Goal: Transaction & Acquisition: Purchase product/service

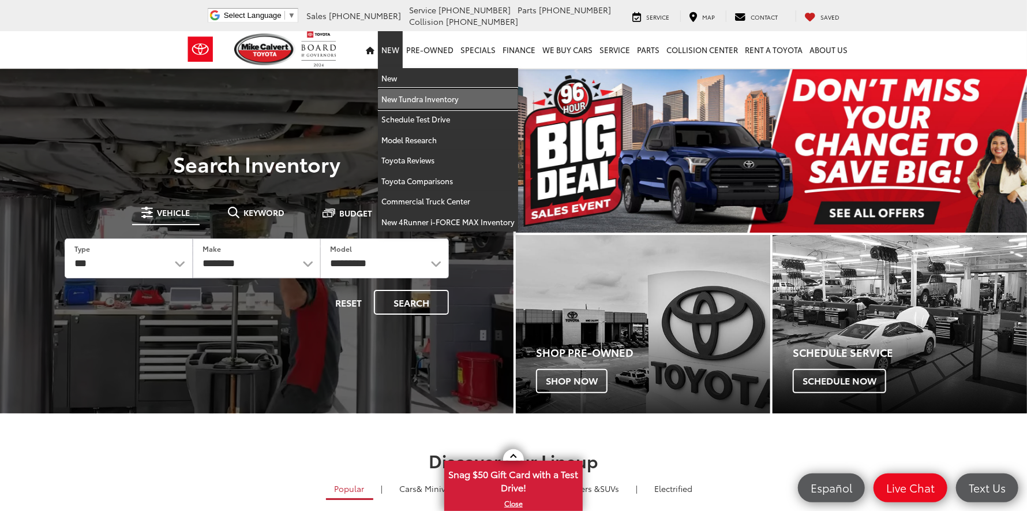
click at [401, 100] on link "New Tundra Inventory" at bounding box center [448, 99] width 140 height 21
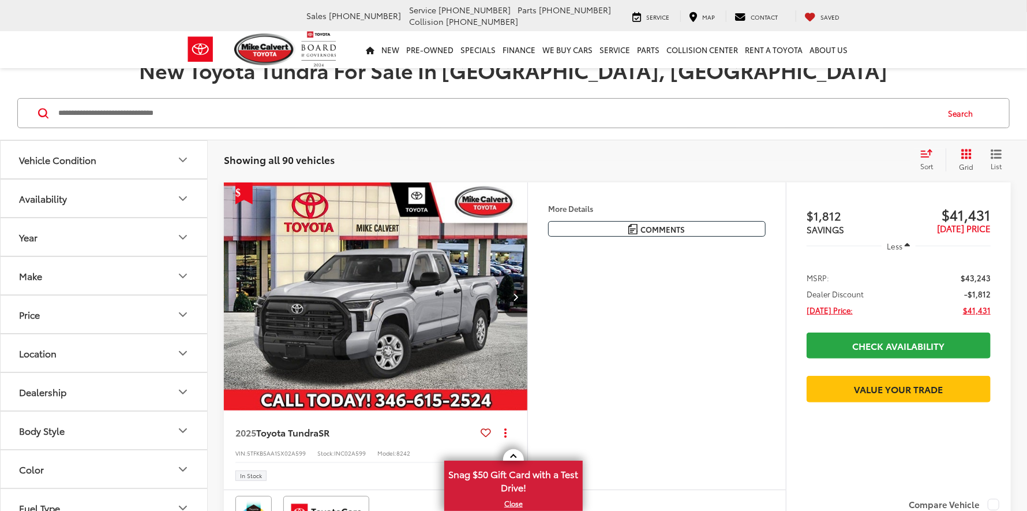
scroll to position [173, 0]
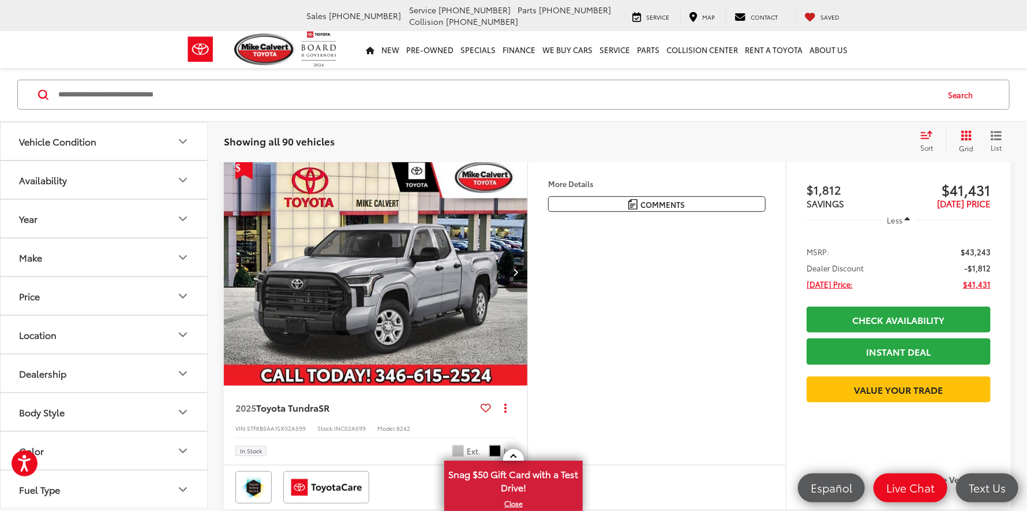
click at [148, 216] on button "Year" at bounding box center [105, 219] width 208 height 38
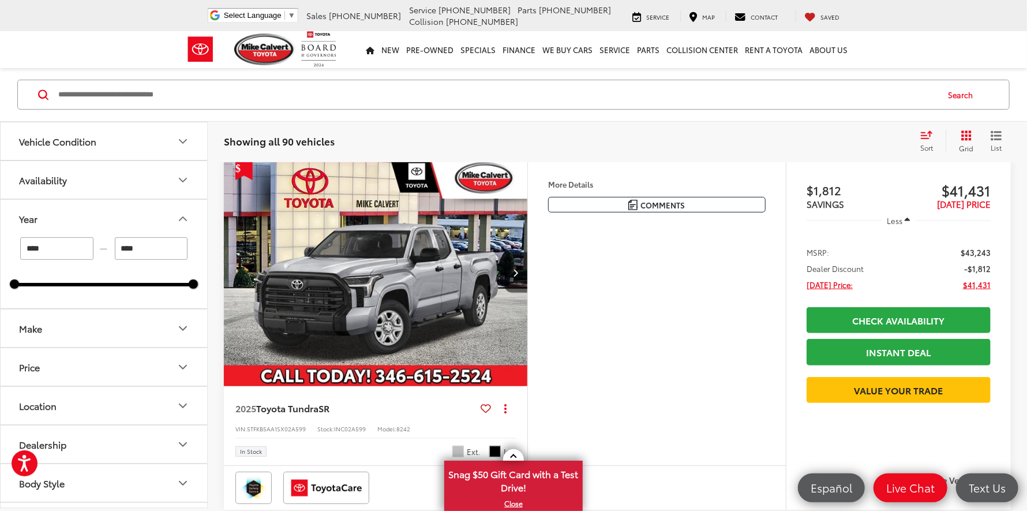
scroll to position [0, 0]
click at [122, 329] on button "Make" at bounding box center [105, 328] width 208 height 38
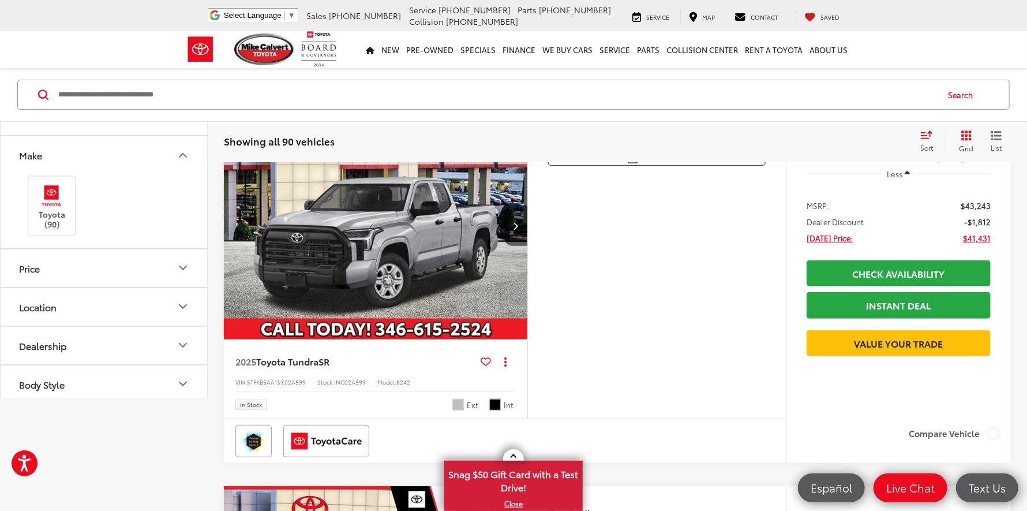
scroll to position [57, 0]
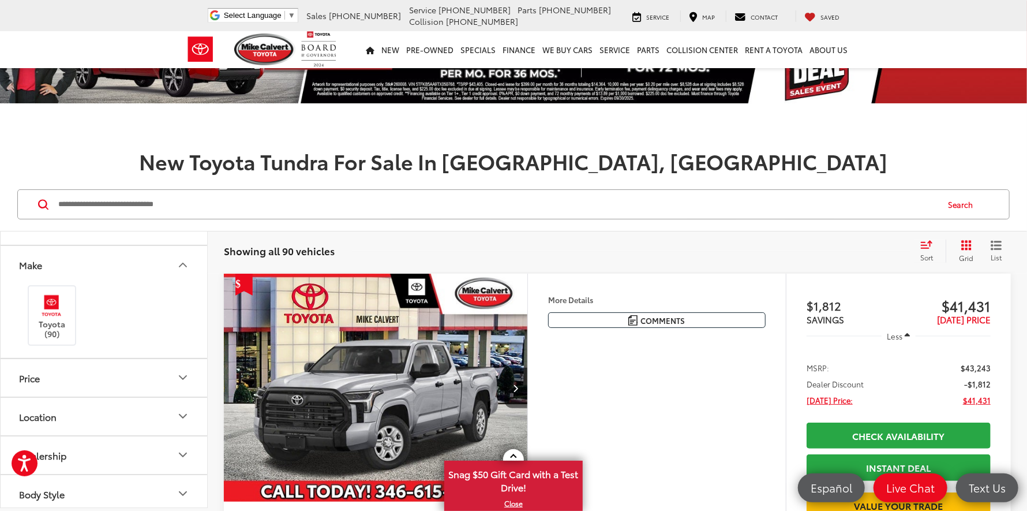
click at [929, 251] on div "Sort" at bounding box center [930, 251] width 31 height 23
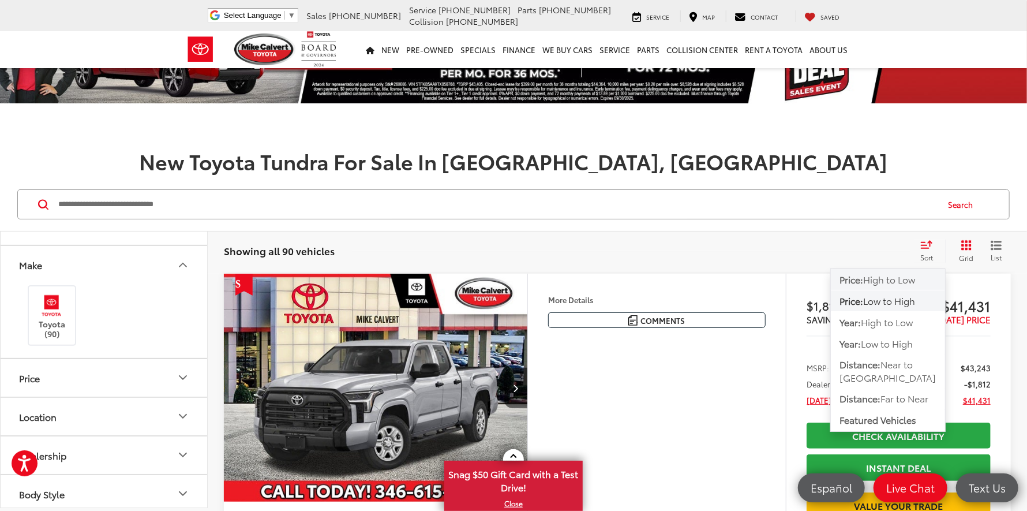
click at [868, 282] on span "High to Low" at bounding box center [890, 278] width 52 height 13
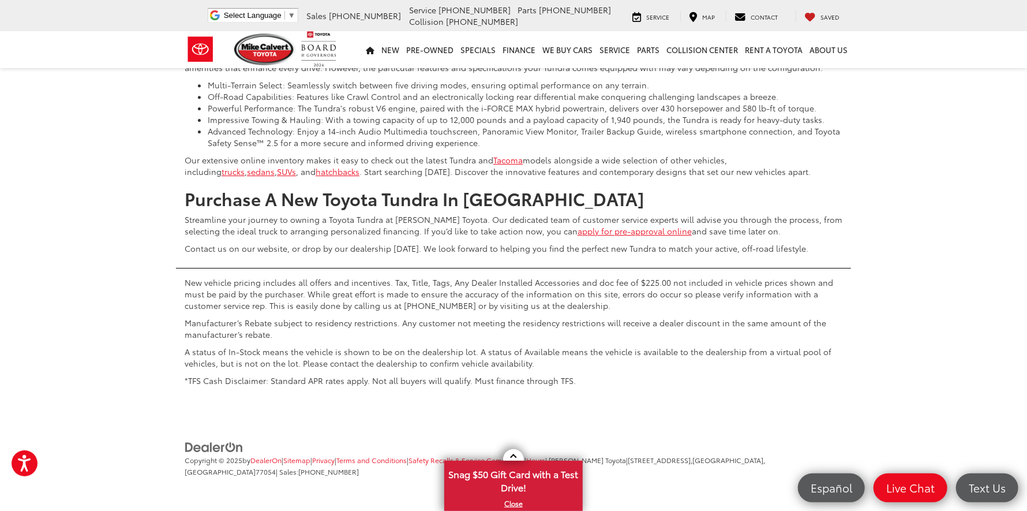
scroll to position [5137, 0]
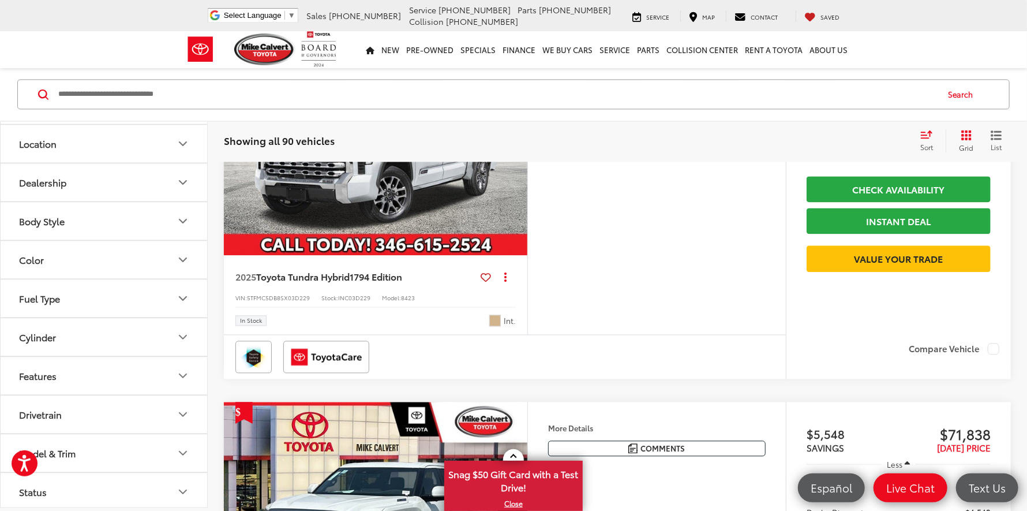
scroll to position [346, 0]
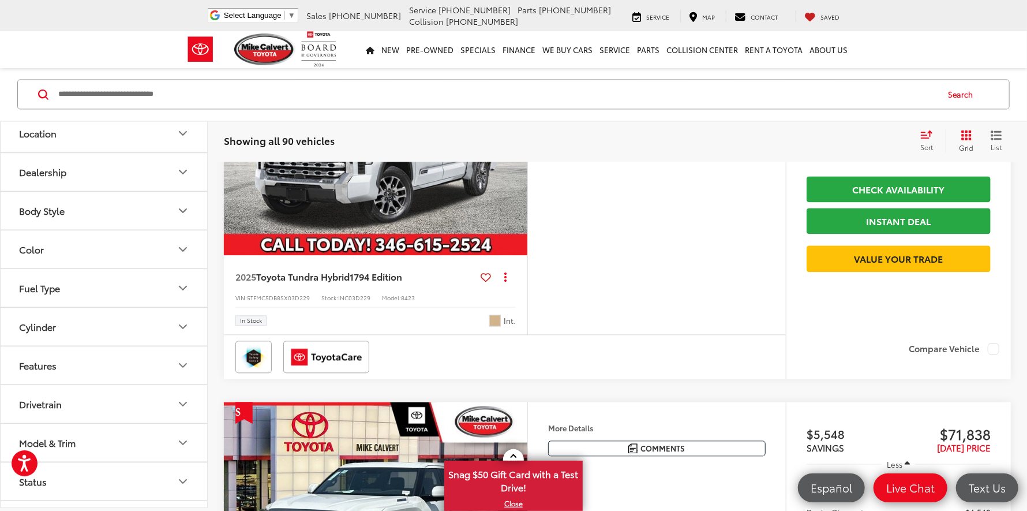
click at [152, 289] on button "Fuel Type" at bounding box center [105, 288] width 208 height 38
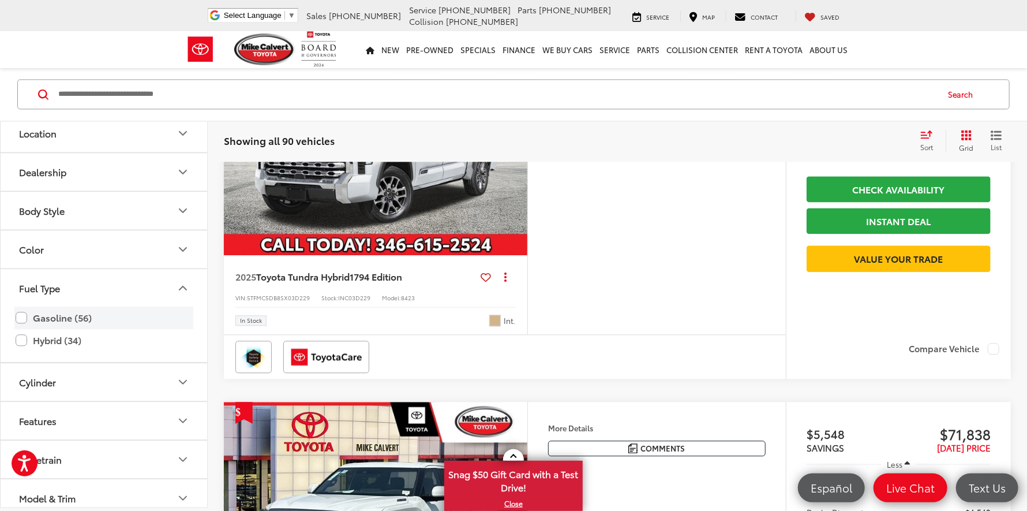
click at [19, 317] on label "Gasoline (56)" at bounding box center [104, 318] width 177 height 20
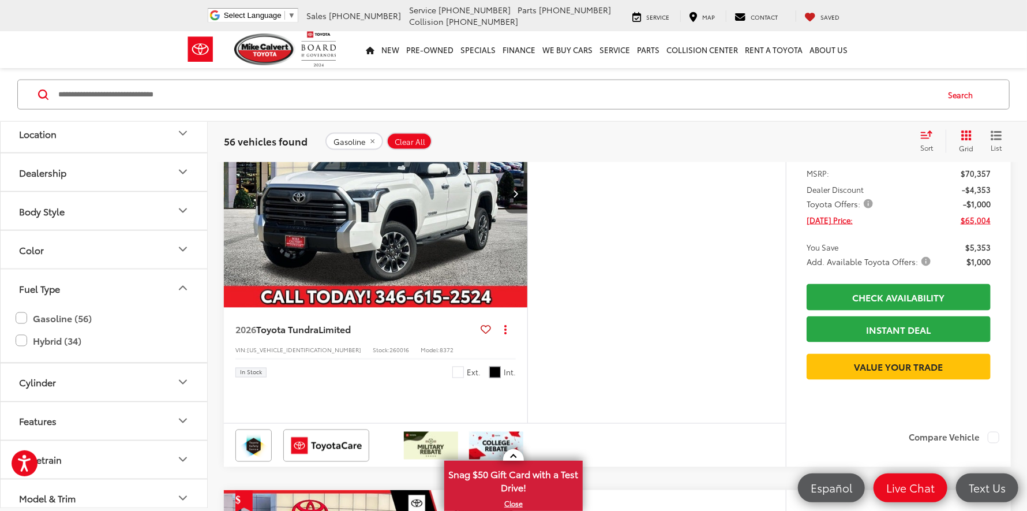
scroll to position [1025, 0]
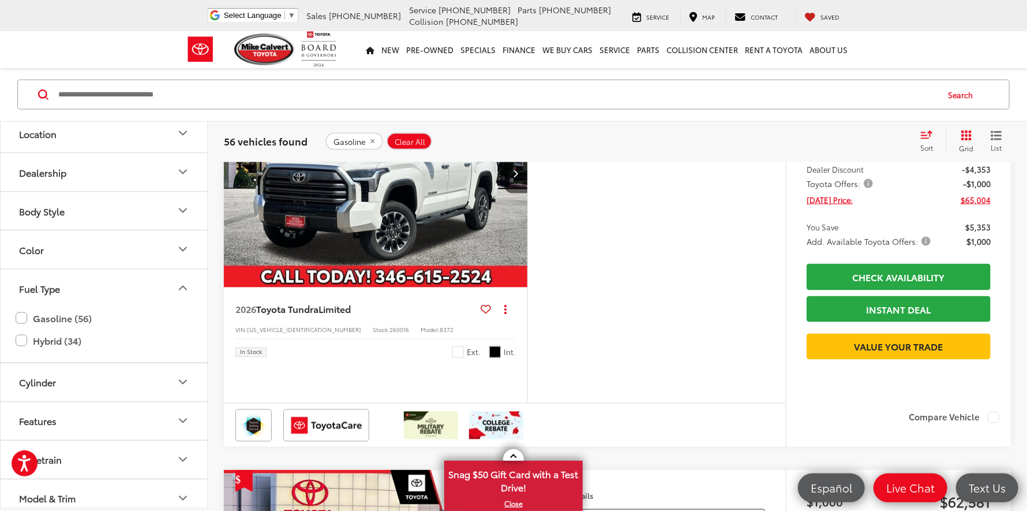
click at [449, 260] on img "2026 Toyota Tundra Limited 0" at bounding box center [375, 173] width 305 height 229
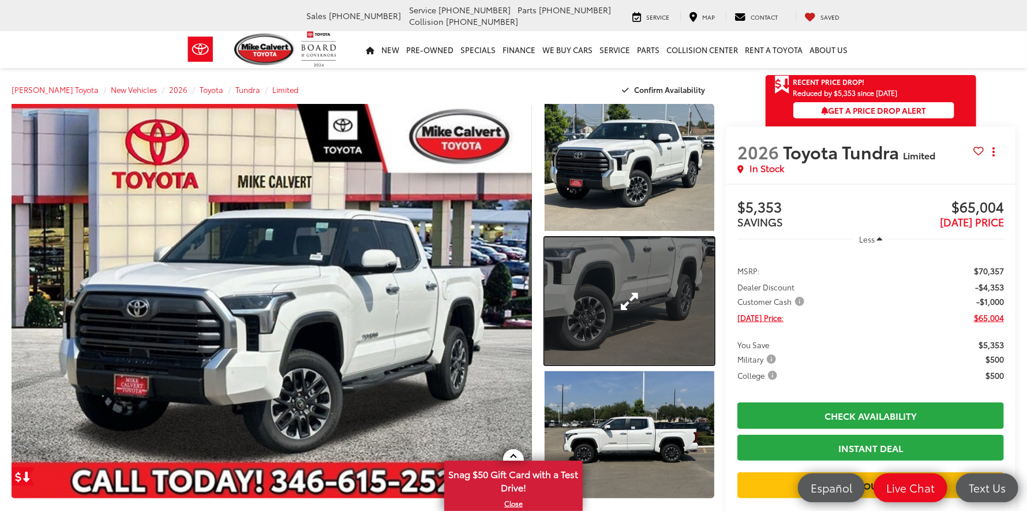
click at [652, 281] on link "Expand Photo 2" at bounding box center [630, 300] width 170 height 127
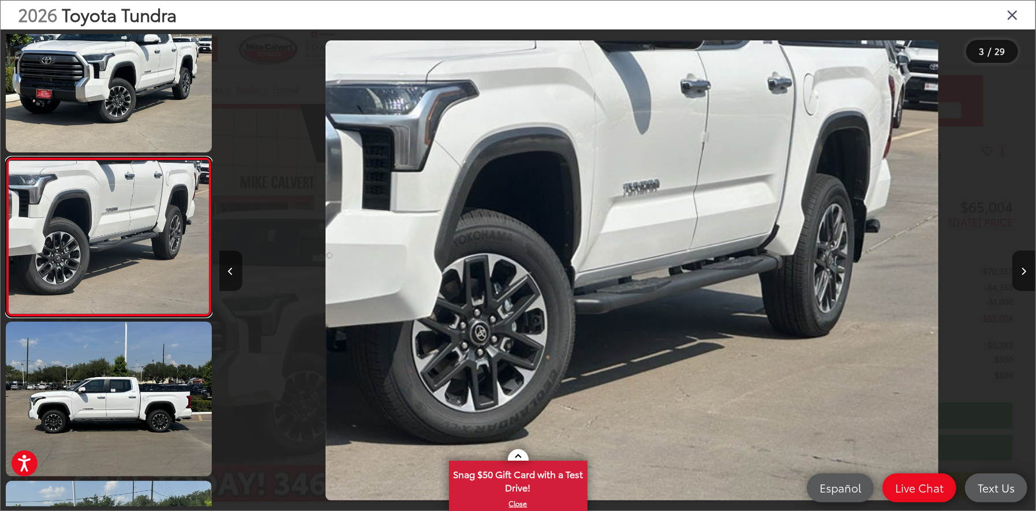
scroll to position [0, 1633]
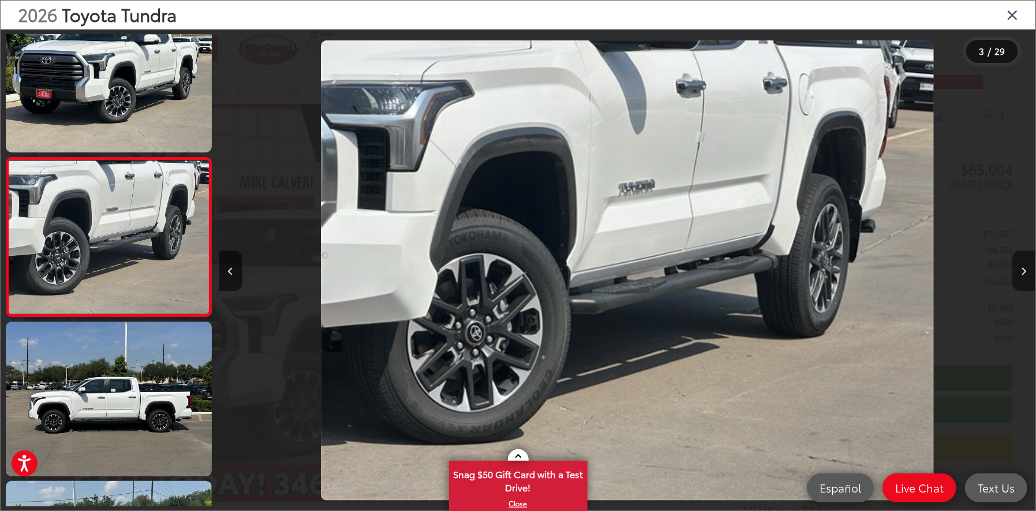
click at [1027, 271] on button "Next image" at bounding box center [1023, 271] width 23 height 40
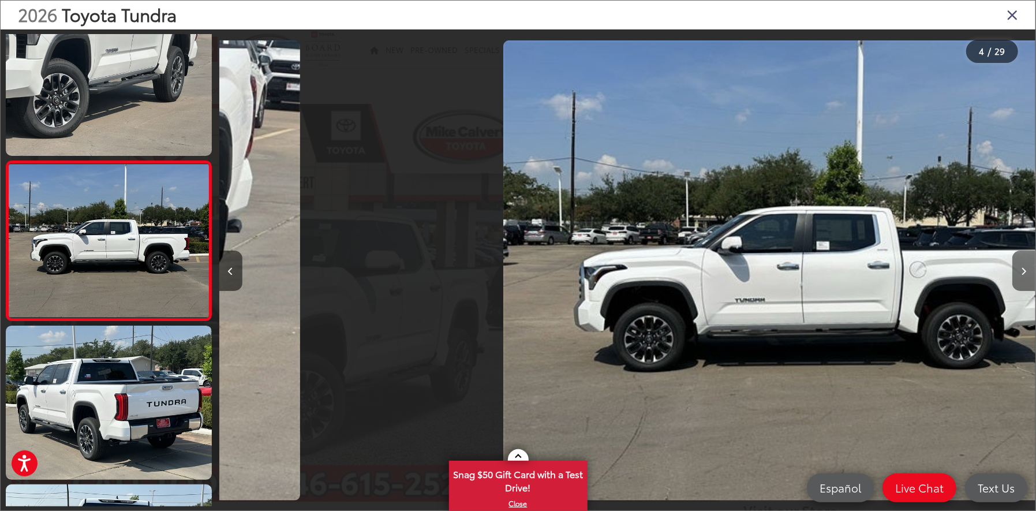
scroll to position [354, 0]
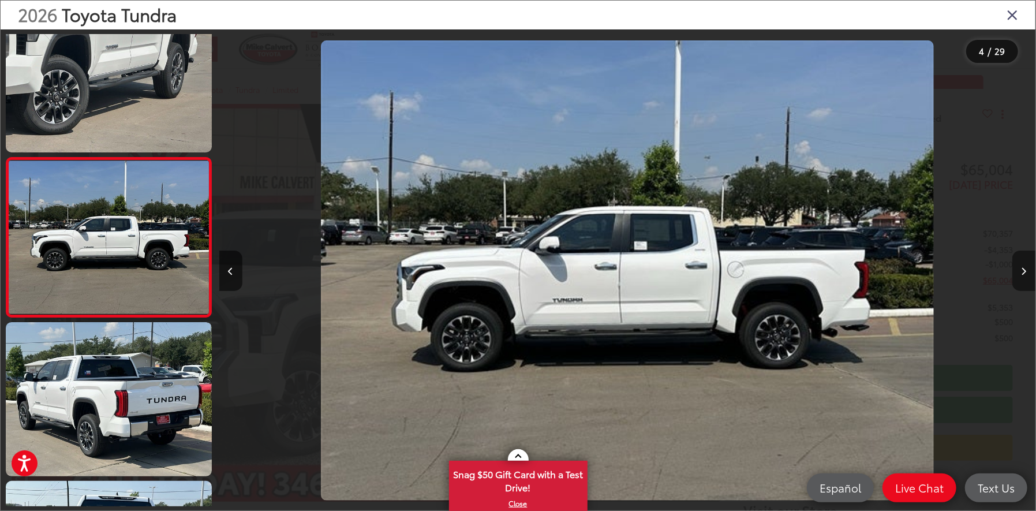
click at [1027, 271] on button "Next image" at bounding box center [1023, 271] width 23 height 40
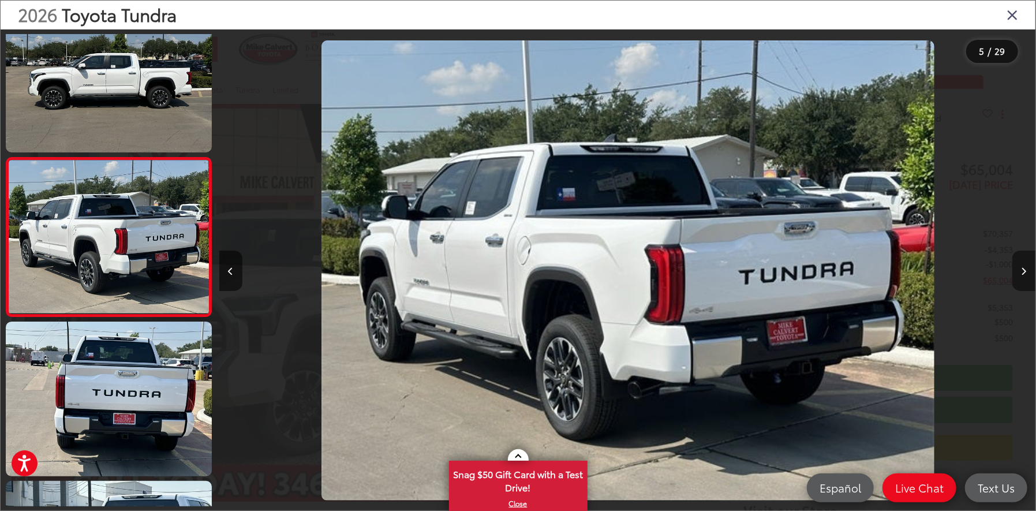
scroll to position [0, 3266]
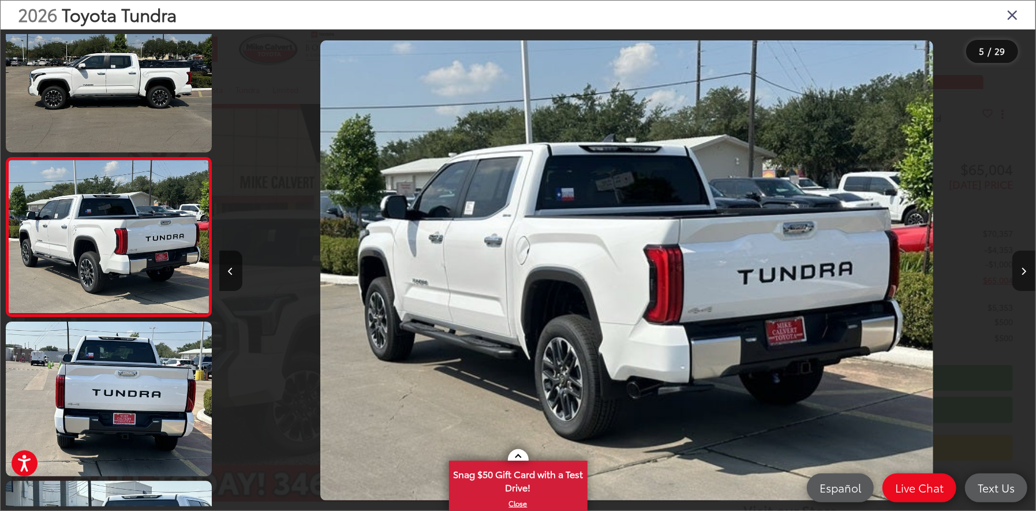
click at [1027, 271] on button "Next image" at bounding box center [1023, 271] width 23 height 40
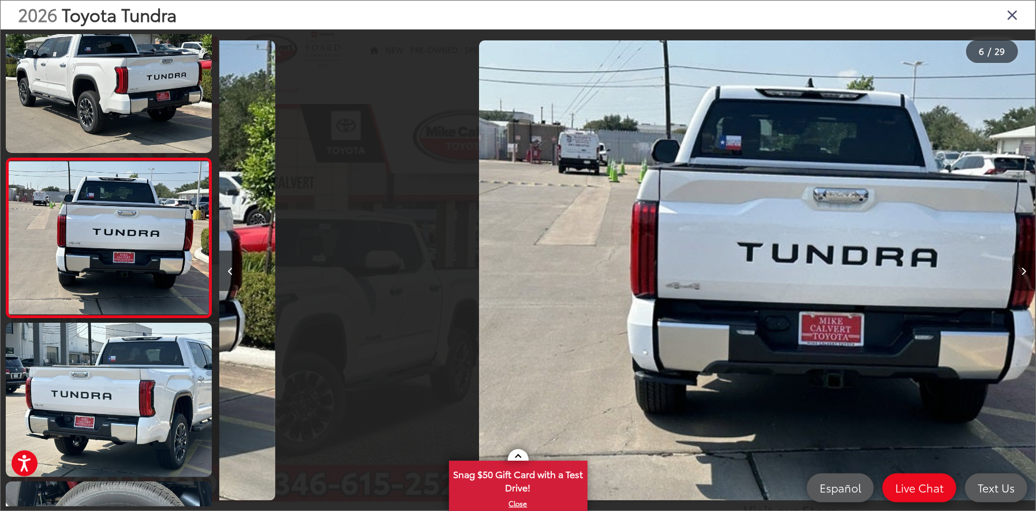
scroll to position [673, 0]
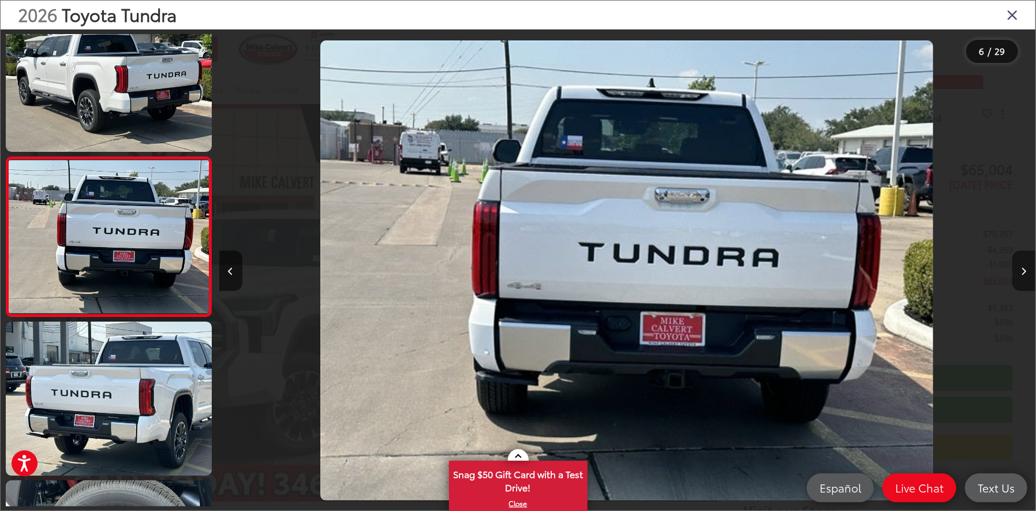
click at [1027, 271] on button "Next image" at bounding box center [1023, 271] width 23 height 40
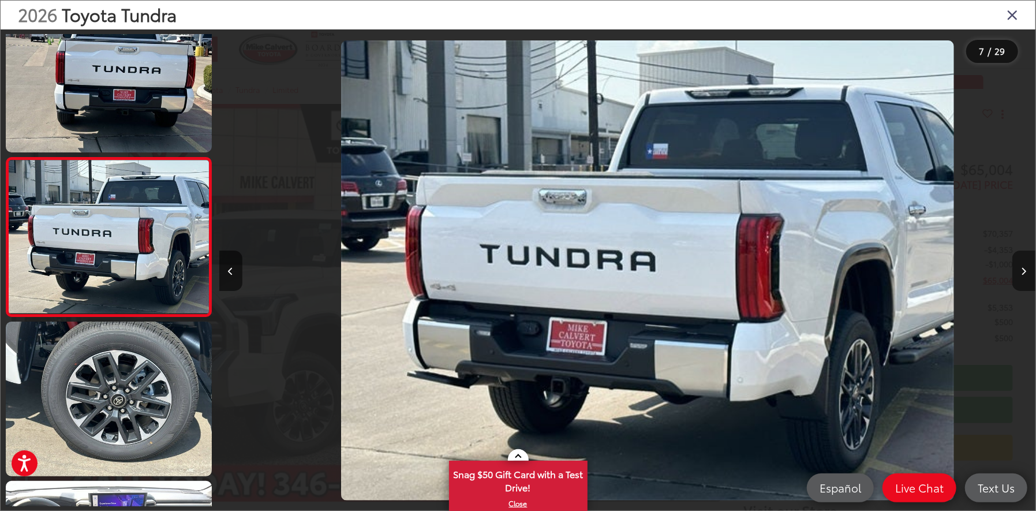
scroll to position [0, 4899]
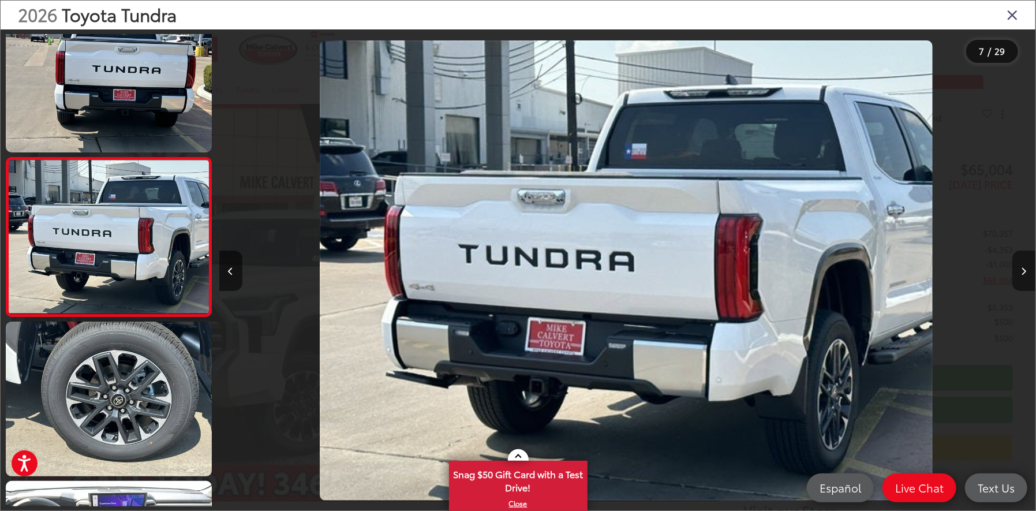
click at [1027, 271] on button "Next image" at bounding box center [1023, 271] width 23 height 40
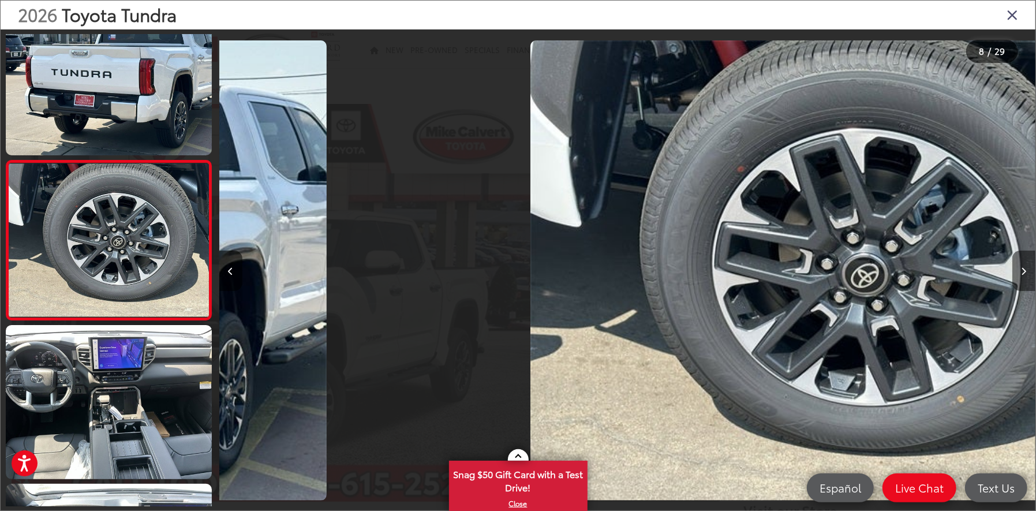
scroll to position [991, 0]
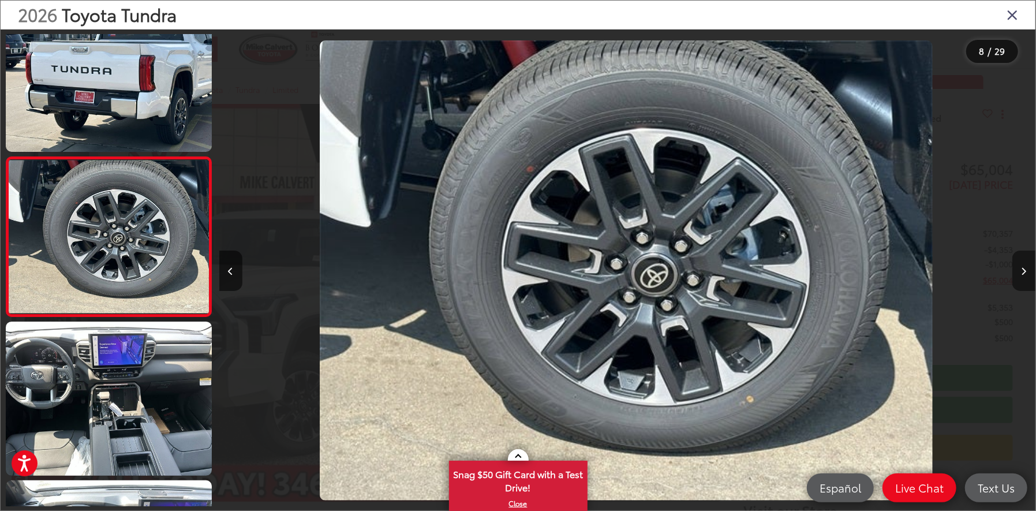
click at [1027, 271] on button "Next image" at bounding box center [1023, 271] width 23 height 40
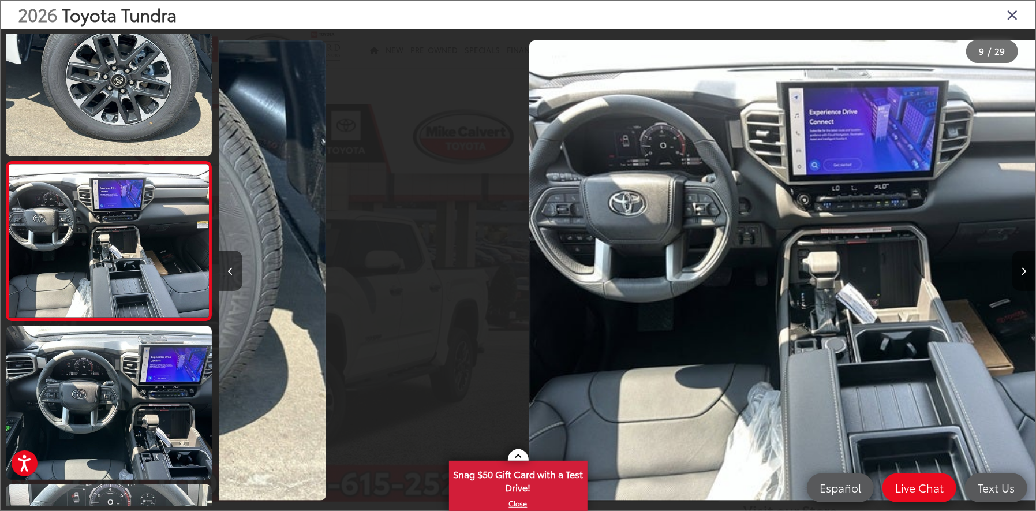
scroll to position [1150, 0]
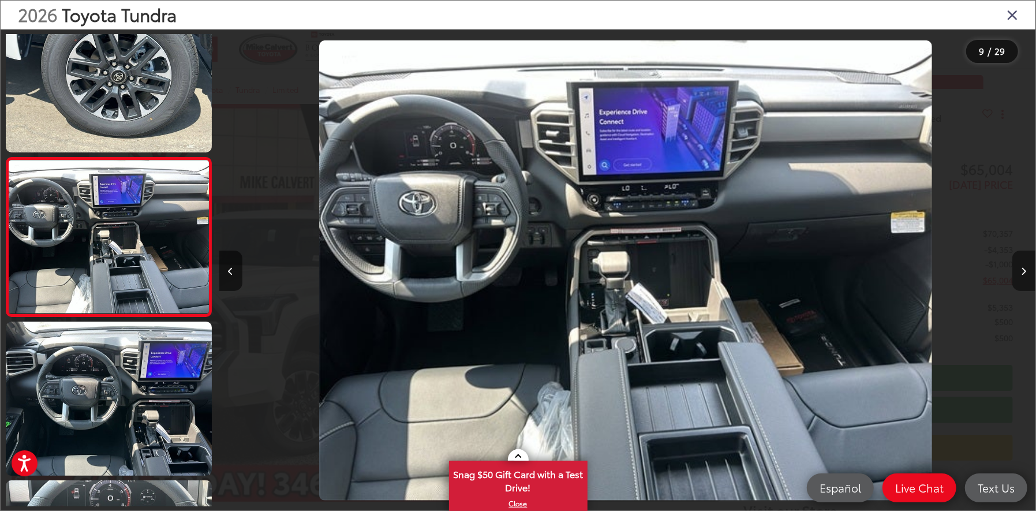
click at [1027, 271] on button "Next image" at bounding box center [1023, 271] width 23 height 40
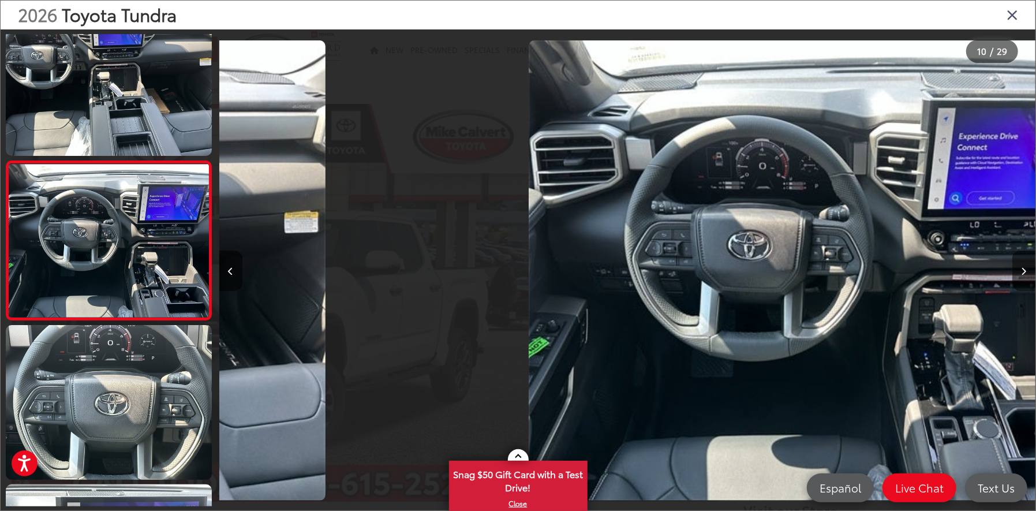
scroll to position [1309, 0]
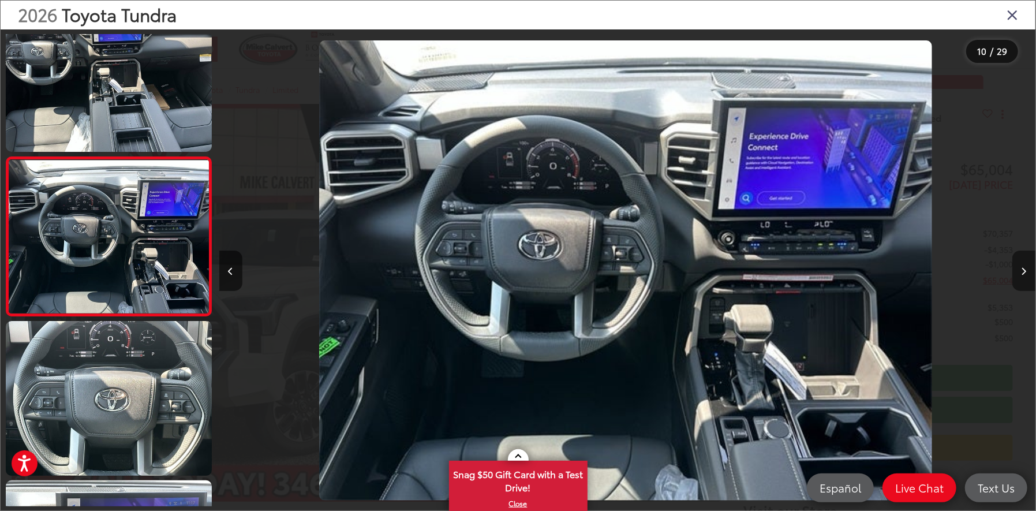
click at [1027, 271] on button "Next image" at bounding box center [1023, 271] width 23 height 40
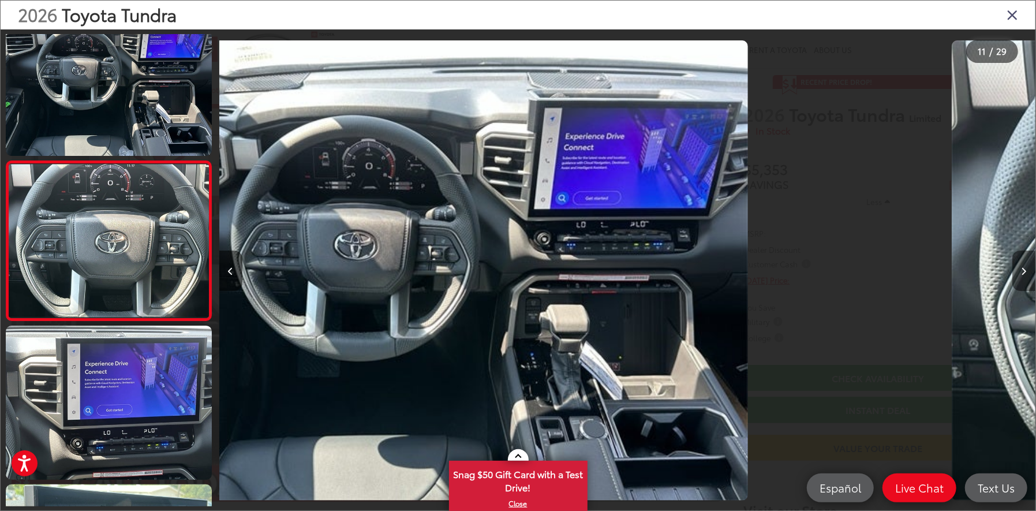
scroll to position [0, 0]
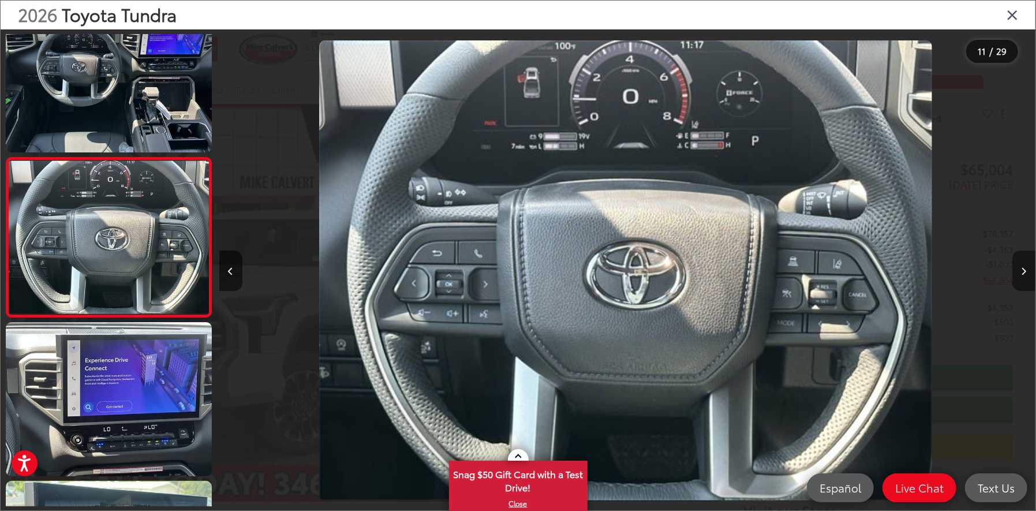
click at [1027, 271] on button "Next image" at bounding box center [1023, 271] width 23 height 40
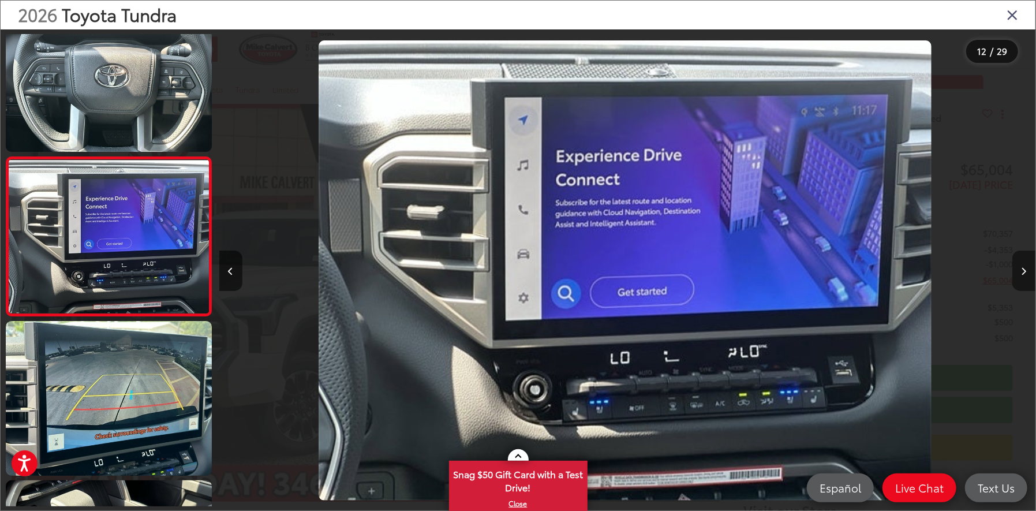
click at [1027, 271] on button "Next image" at bounding box center [1023, 271] width 23 height 40
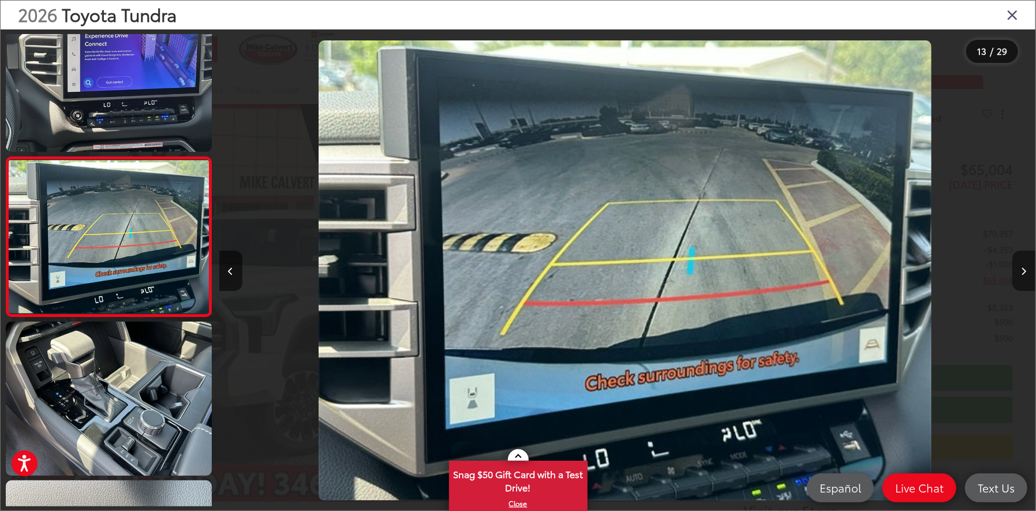
click at [1027, 271] on button "Next image" at bounding box center [1023, 271] width 23 height 40
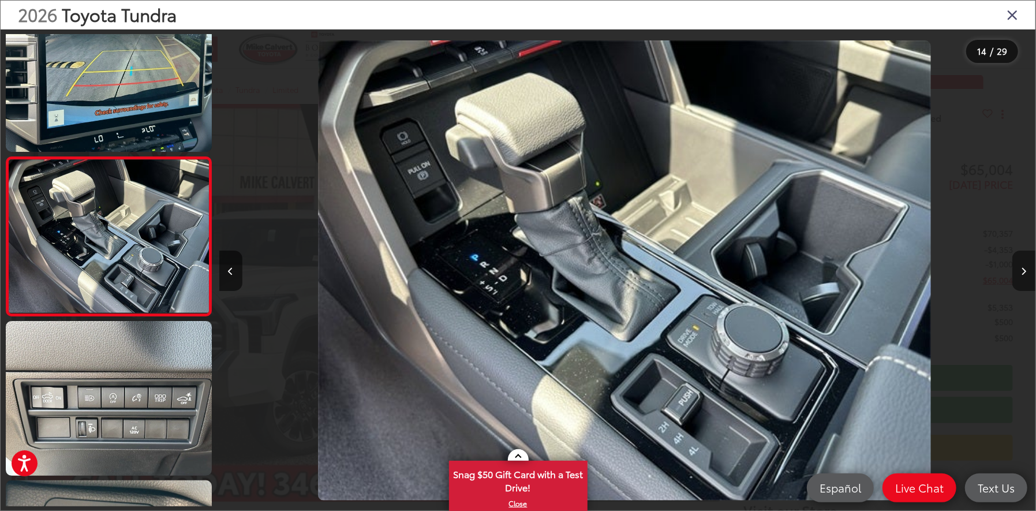
click at [1027, 271] on button "Next image" at bounding box center [1023, 271] width 23 height 40
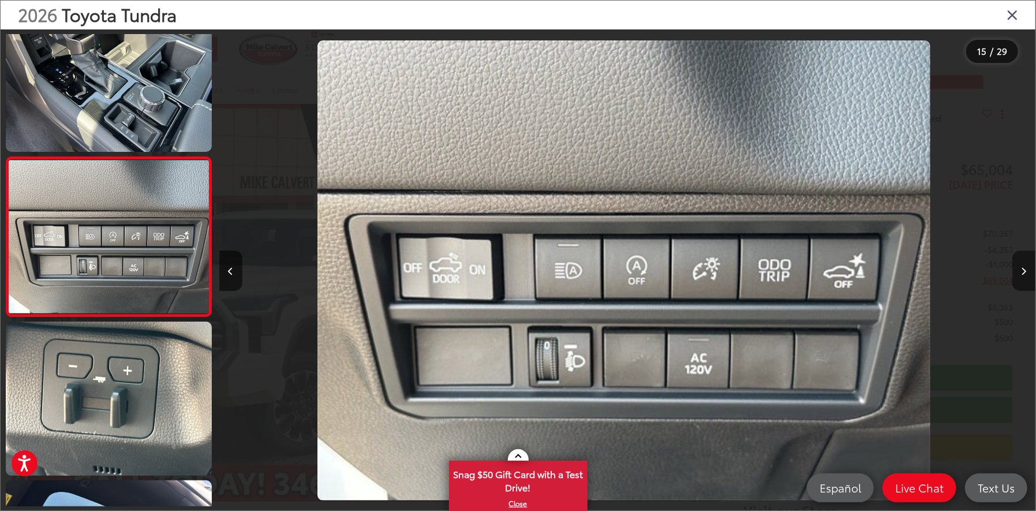
click at [1027, 271] on button "Next image" at bounding box center [1023, 271] width 23 height 40
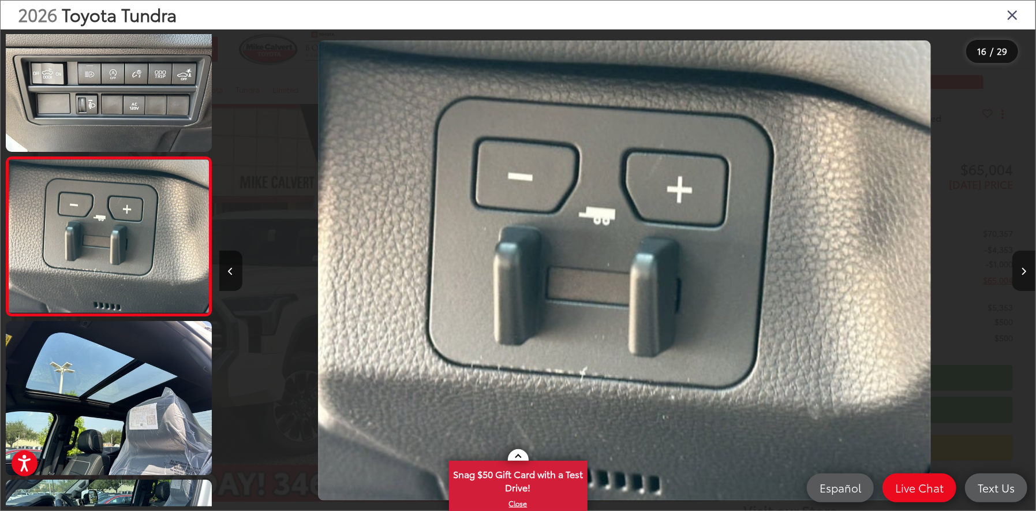
click at [1027, 271] on button "Next image" at bounding box center [1023, 271] width 23 height 40
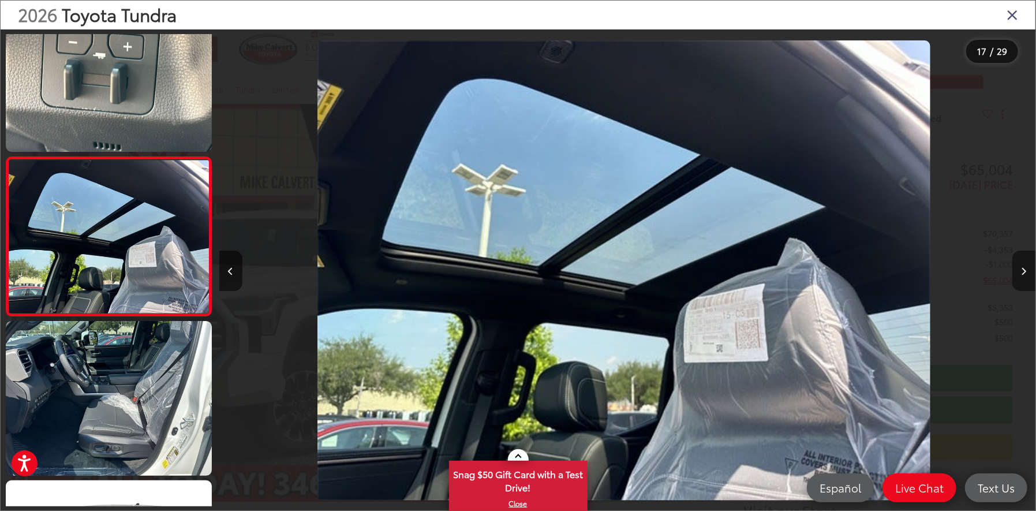
click at [1027, 271] on button "Next image" at bounding box center [1023, 271] width 23 height 40
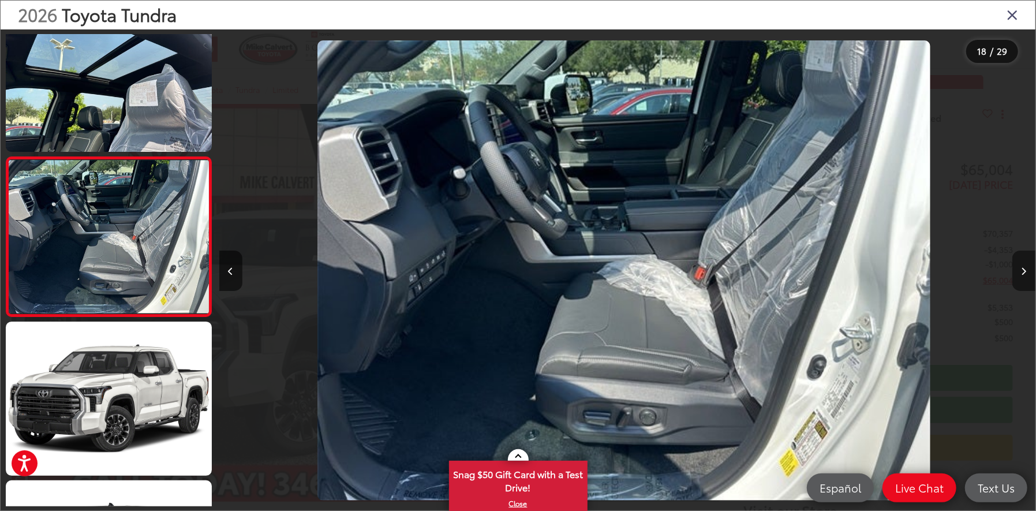
click at [1027, 266] on button "Next image" at bounding box center [1023, 271] width 23 height 40
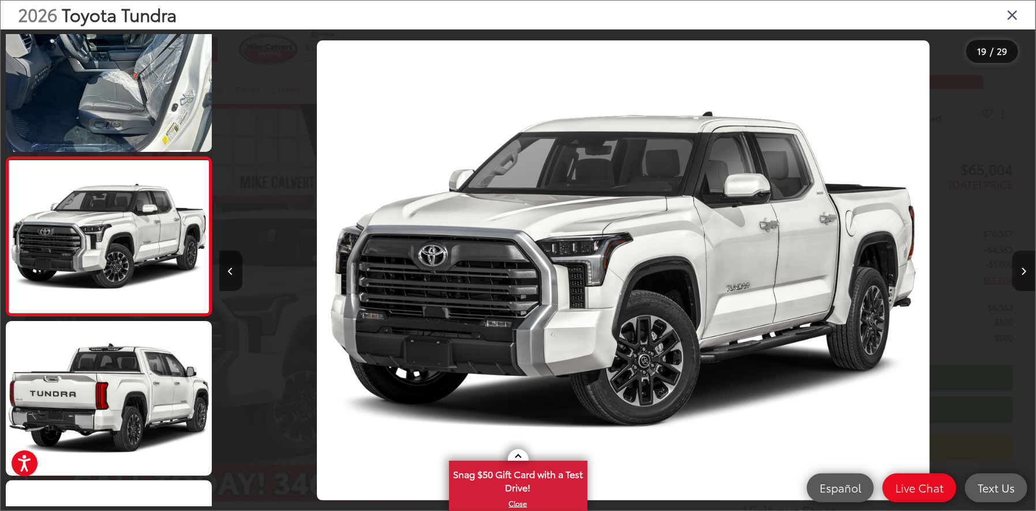
click at [1027, 266] on button "Next image" at bounding box center [1023, 271] width 23 height 40
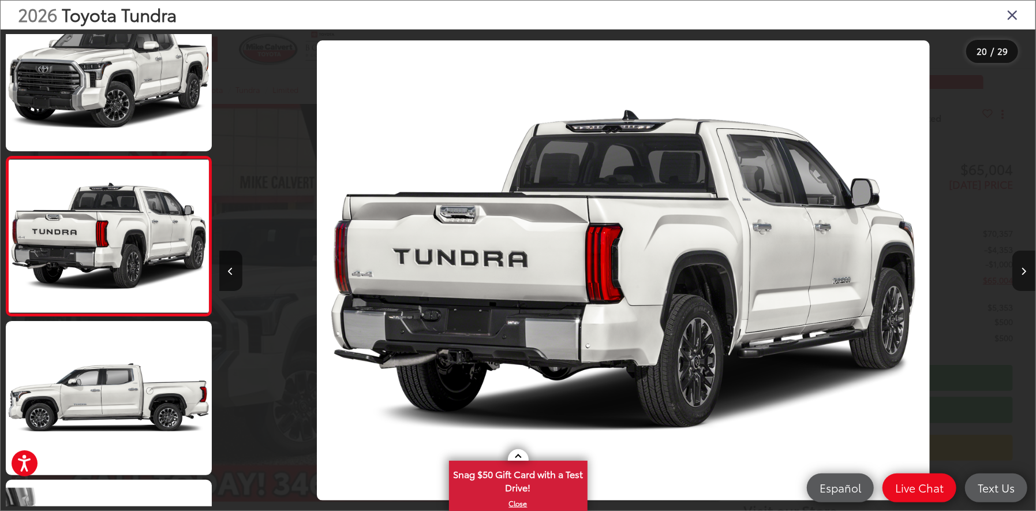
click at [1027, 266] on button "Next image" at bounding box center [1023, 271] width 23 height 40
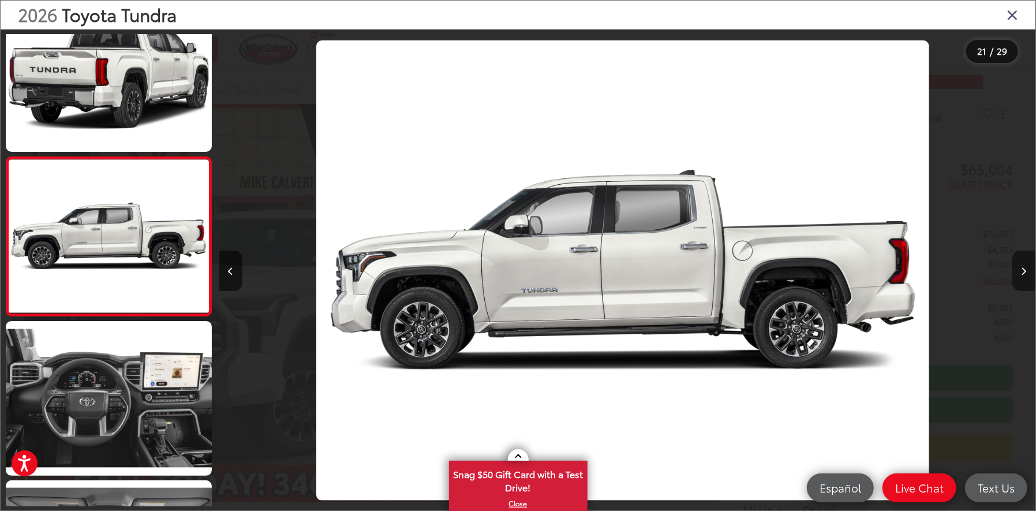
click at [1027, 266] on button "Next image" at bounding box center [1023, 271] width 23 height 40
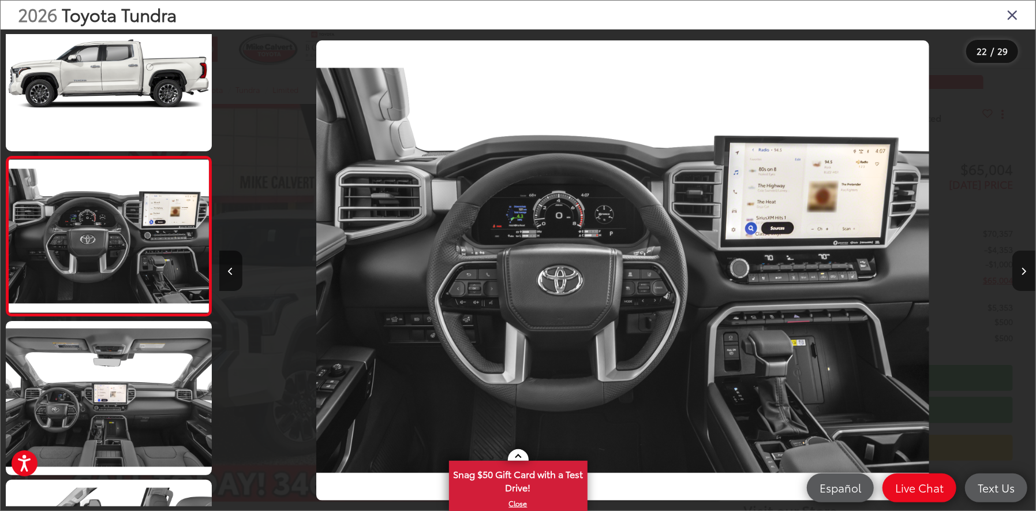
click at [1027, 266] on button "Next image" at bounding box center [1023, 271] width 23 height 40
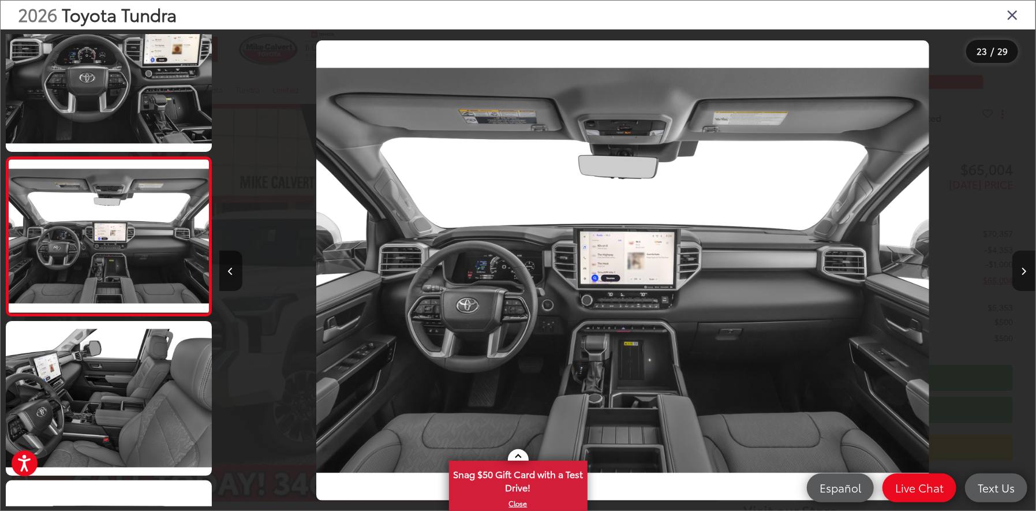
click at [1027, 266] on button "Next image" at bounding box center [1023, 271] width 23 height 40
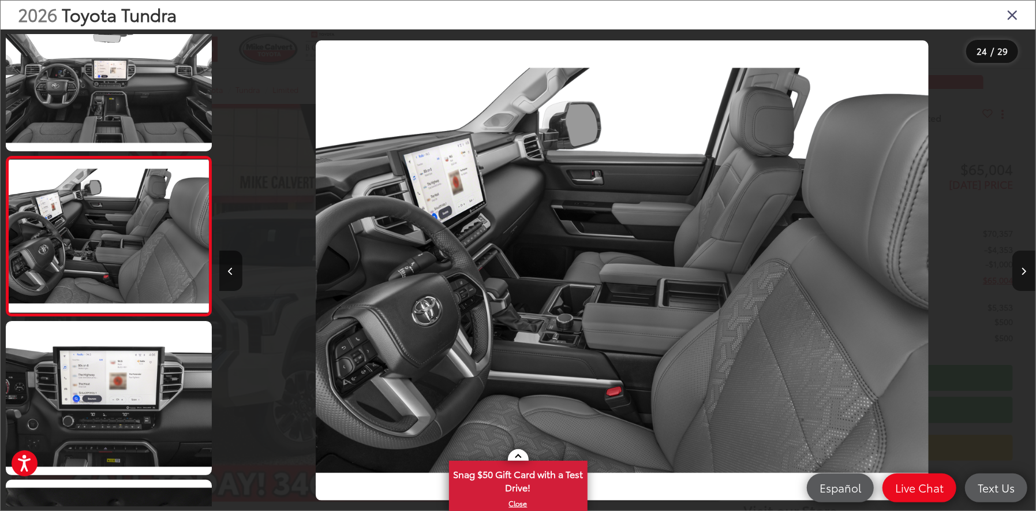
click at [1027, 266] on button "Next image" at bounding box center [1023, 271] width 23 height 40
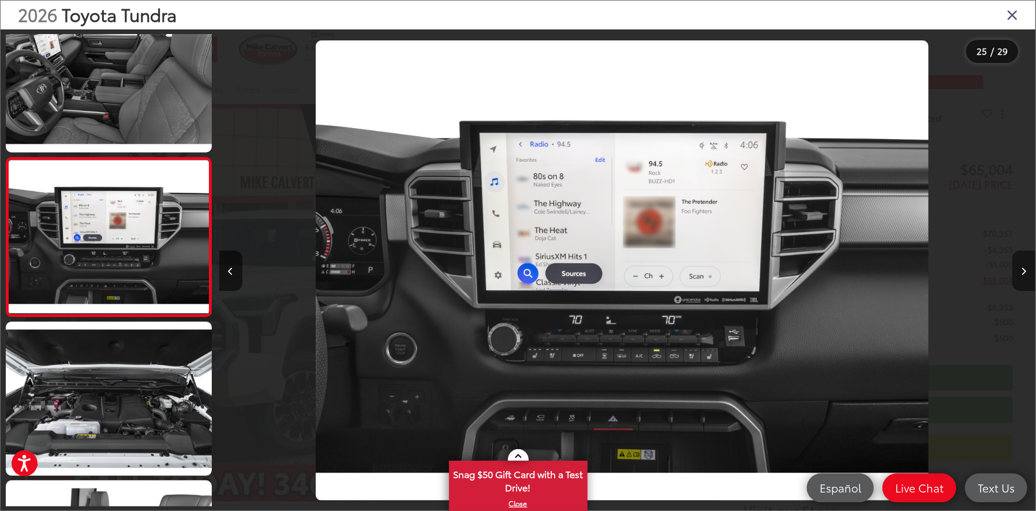
click at [1027, 266] on button "Next image" at bounding box center [1023, 271] width 23 height 40
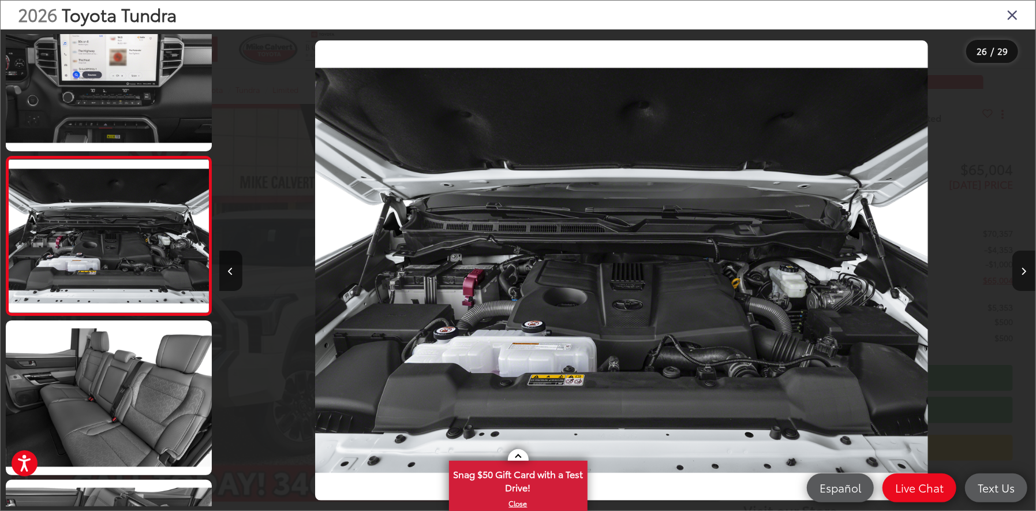
click at [1027, 266] on button "Next image" at bounding box center [1023, 271] width 23 height 40
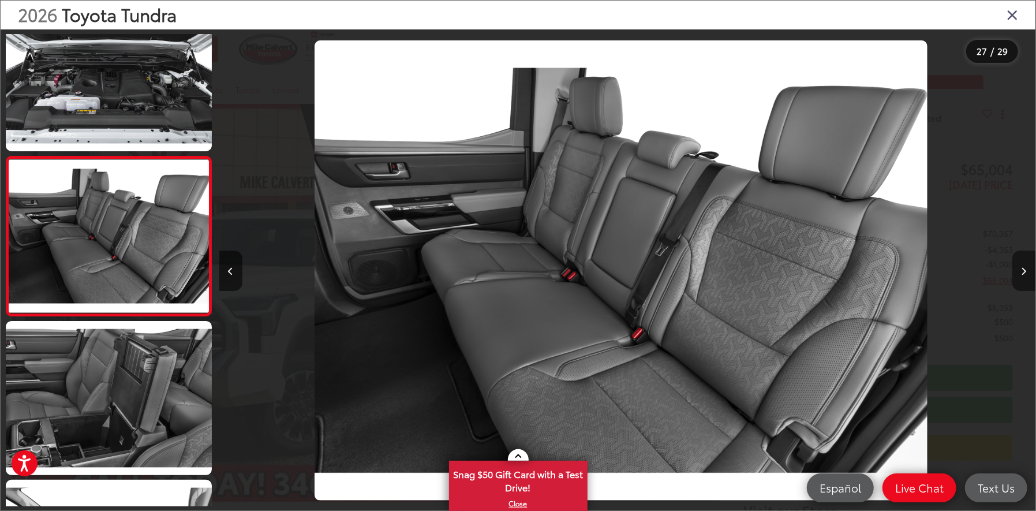
click at [1027, 266] on button "Next image" at bounding box center [1023, 271] width 23 height 40
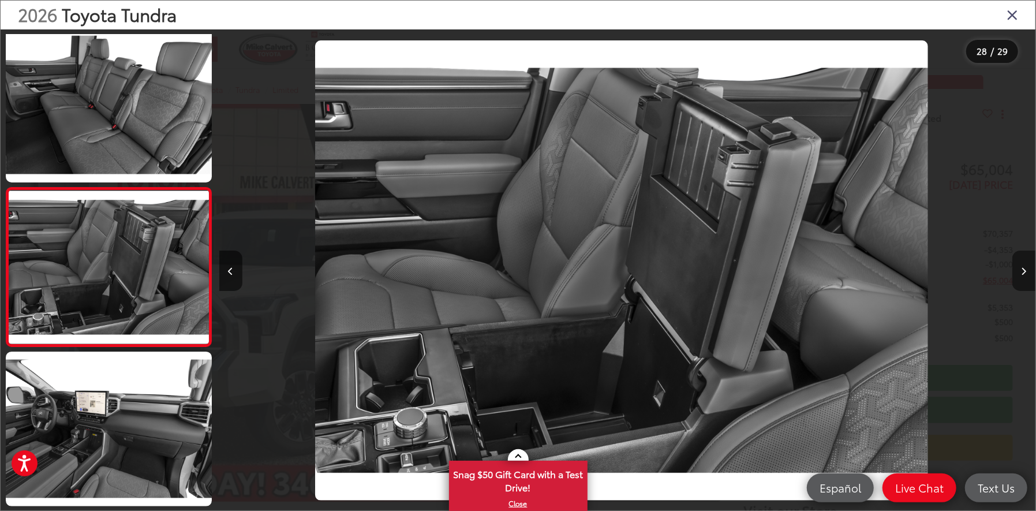
click at [1027, 266] on button "Next image" at bounding box center [1023, 271] width 23 height 40
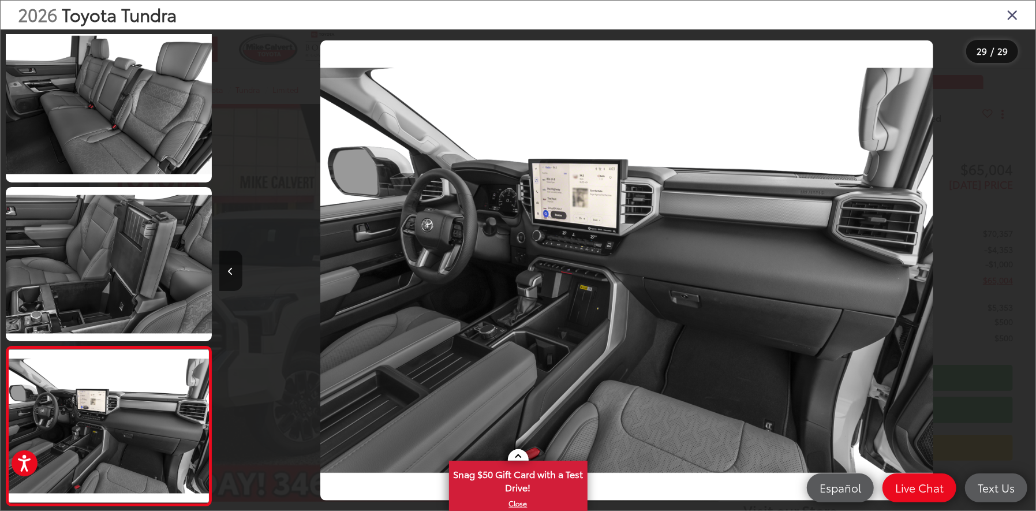
click at [1027, 266] on div at bounding box center [933, 270] width 204 height 482
click at [1013, 7] on icon "Close gallery" at bounding box center [1013, 14] width 12 height 15
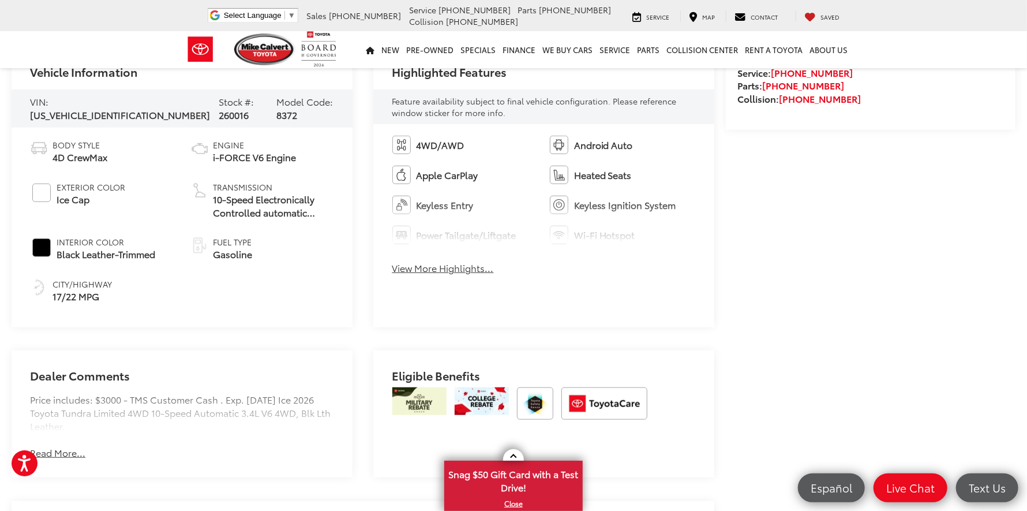
click at [434, 263] on button "View More Highlights..." at bounding box center [444, 267] width 102 height 13
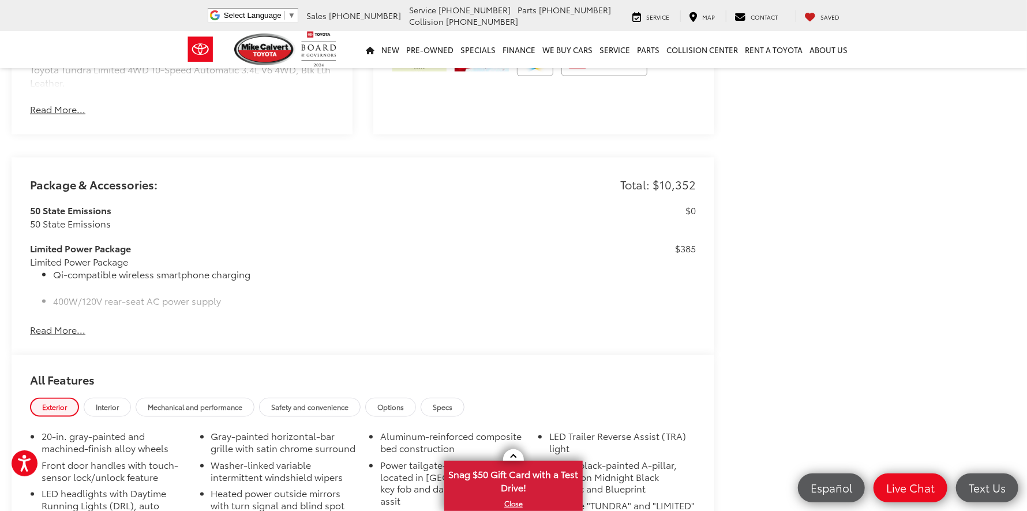
click at [66, 328] on button "Read More..." at bounding box center [57, 329] width 55 height 13
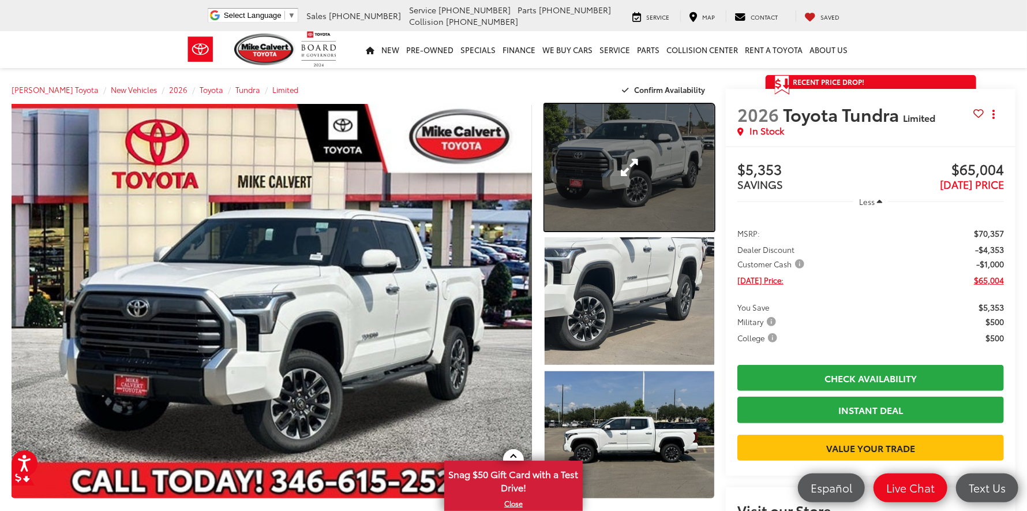
click at [623, 211] on link "Expand Photo 1" at bounding box center [630, 167] width 170 height 127
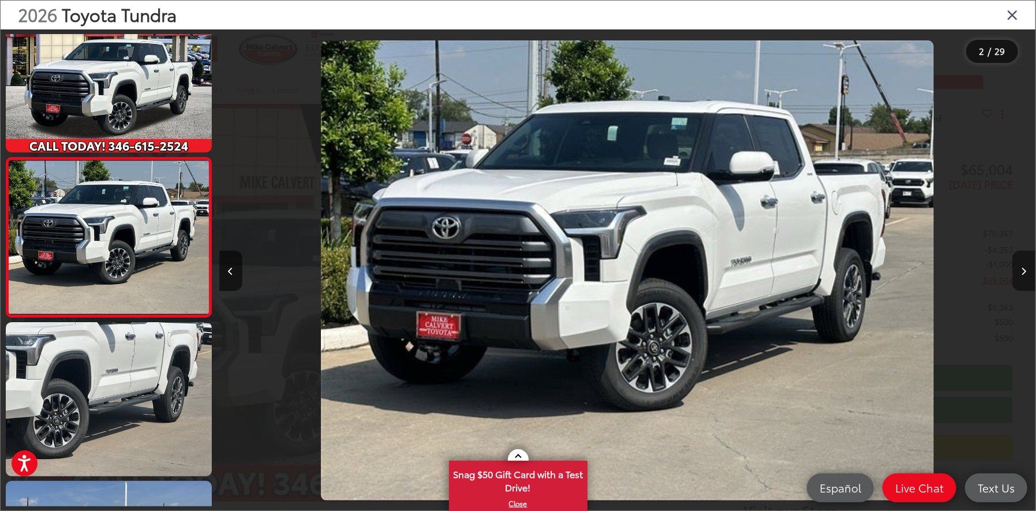
click at [1022, 269] on icon "Next image" at bounding box center [1024, 271] width 5 height 8
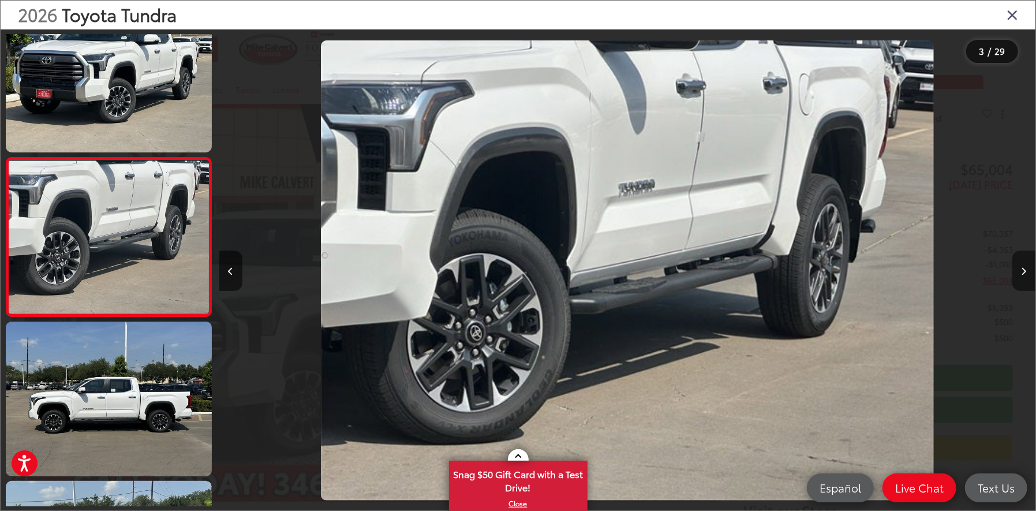
click at [1022, 269] on icon "Next image" at bounding box center [1024, 271] width 5 height 8
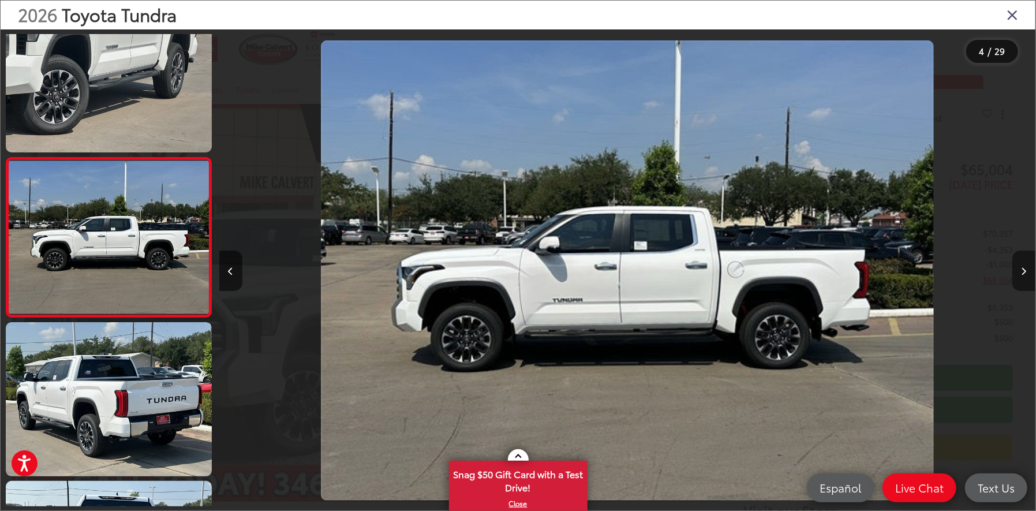
click at [1022, 269] on icon "Next image" at bounding box center [1024, 271] width 5 height 8
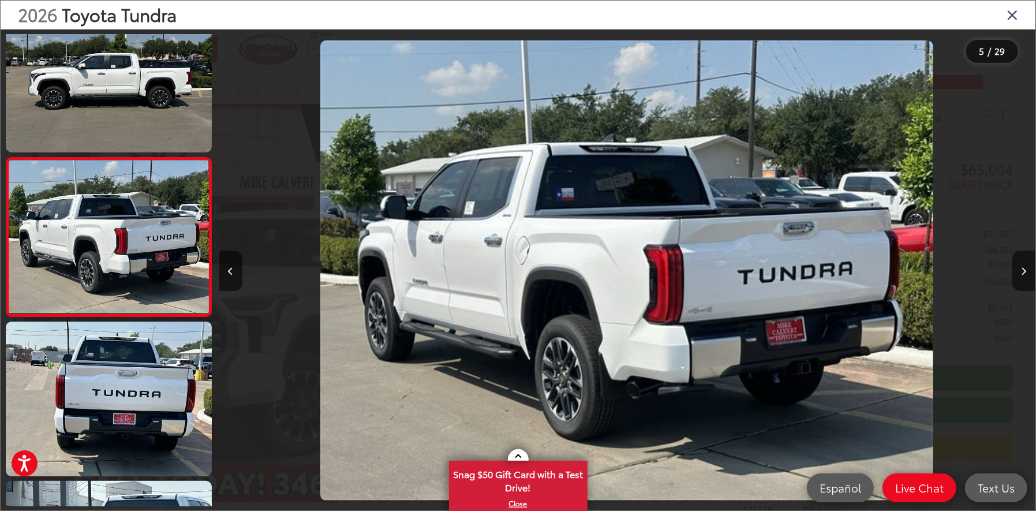
click at [1014, 16] on icon "Close gallery" at bounding box center [1013, 14] width 12 height 15
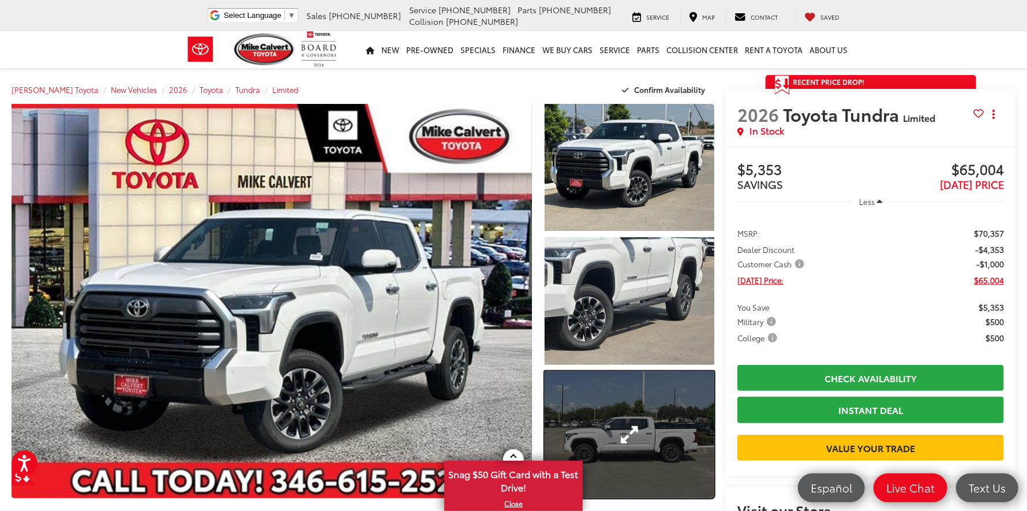
click at [665, 393] on link "Expand Photo 3" at bounding box center [630, 434] width 170 height 127
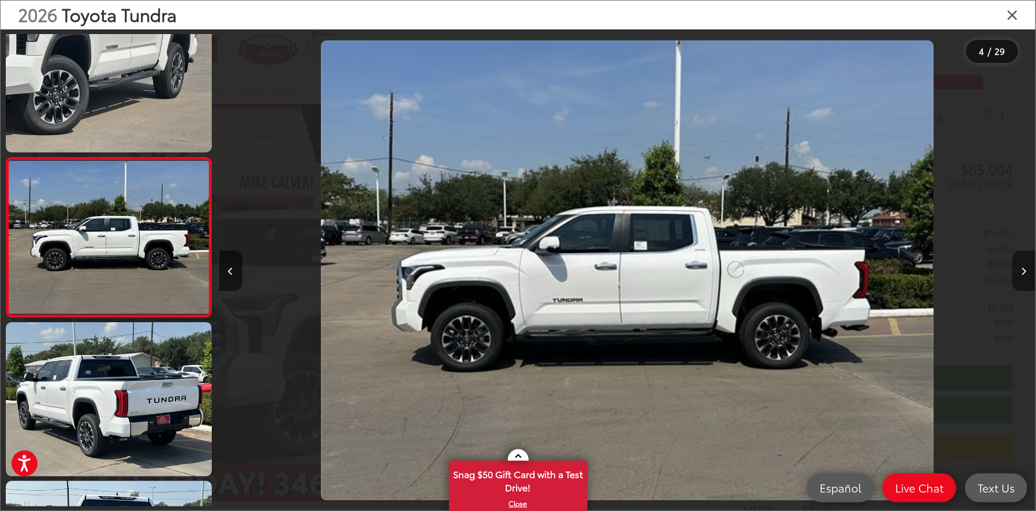
click at [1027, 270] on button "Next image" at bounding box center [1023, 271] width 23 height 40
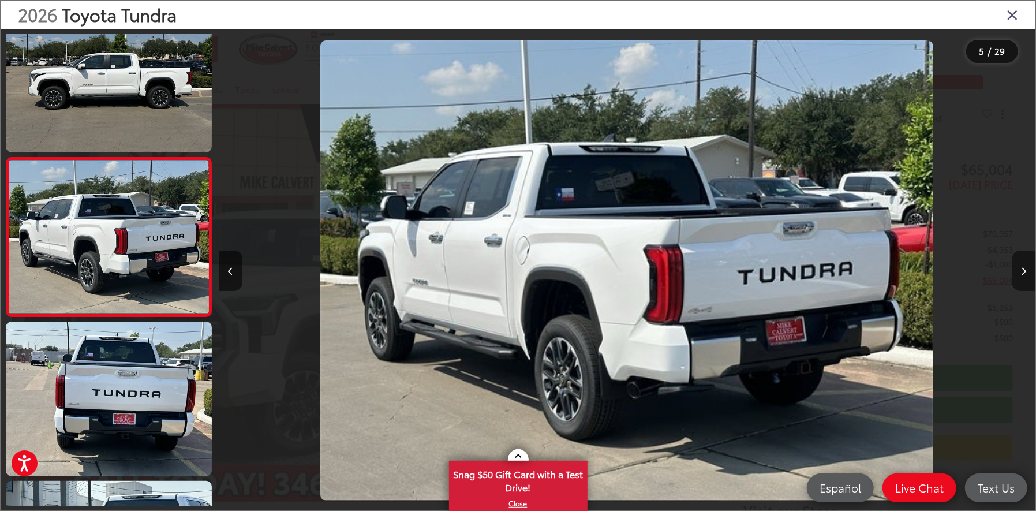
click at [1020, 271] on button "Next image" at bounding box center [1023, 271] width 23 height 40
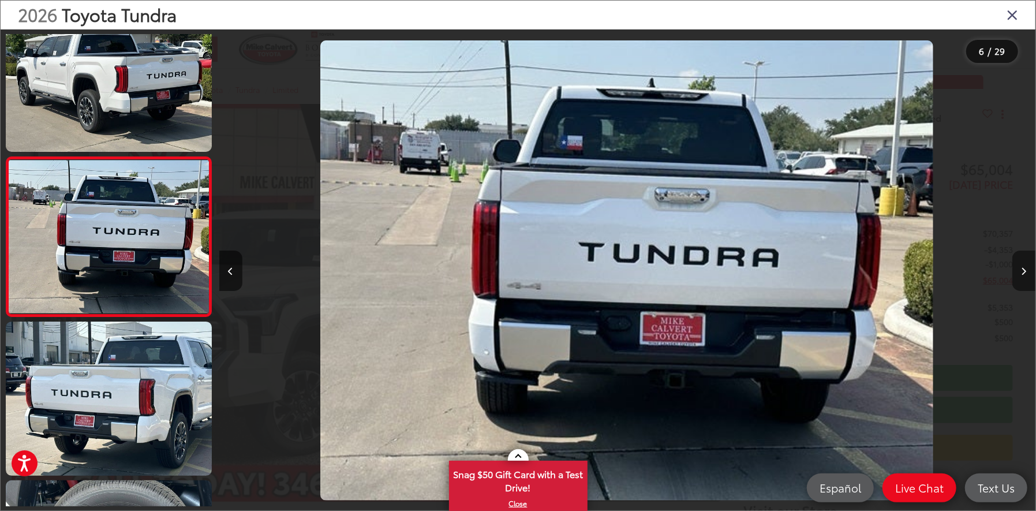
click at [1020, 271] on button "Next image" at bounding box center [1023, 271] width 23 height 40
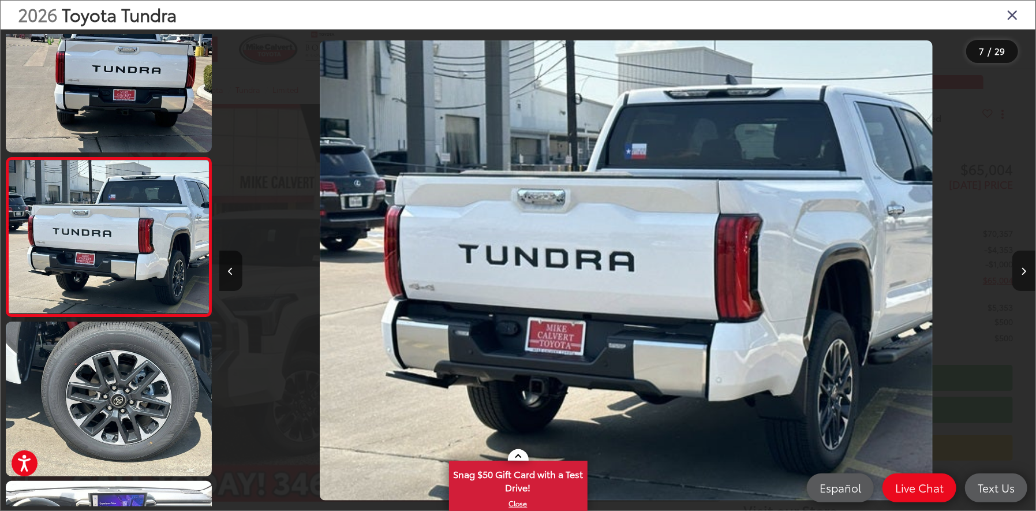
click at [1020, 271] on button "Next image" at bounding box center [1023, 271] width 23 height 40
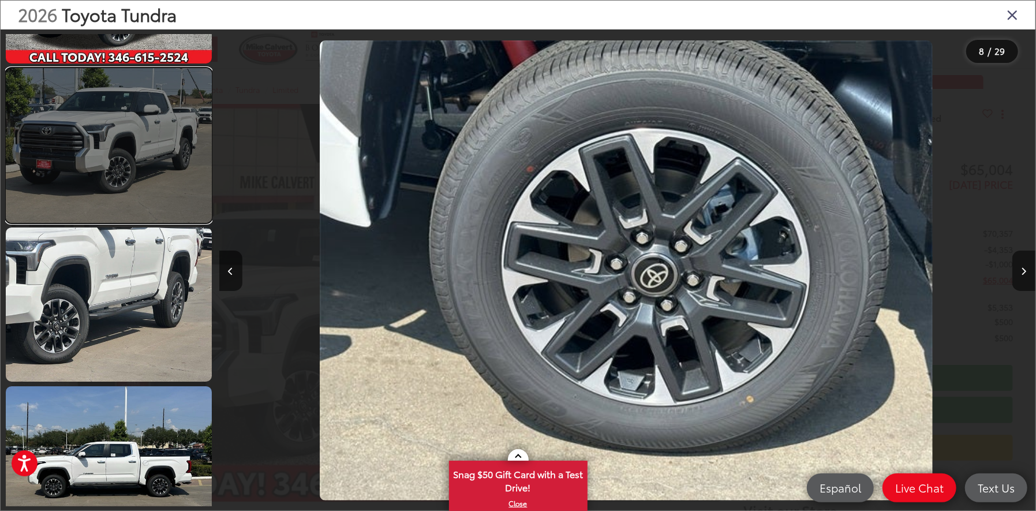
click at [77, 192] on link at bounding box center [109, 145] width 206 height 154
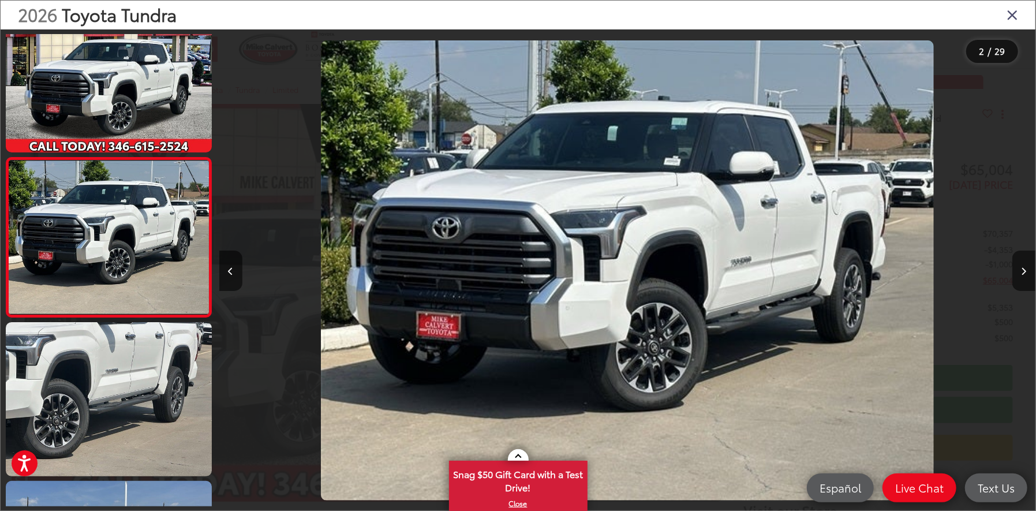
click at [1012, 21] on icon "Close gallery" at bounding box center [1013, 14] width 12 height 15
